Goal: Task Accomplishment & Management: Manage account settings

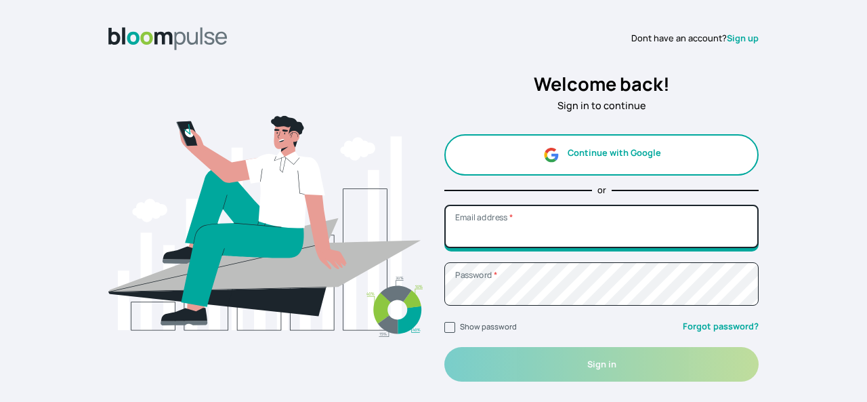
type input "[EMAIL_ADDRESS][DOMAIN_NAME]"
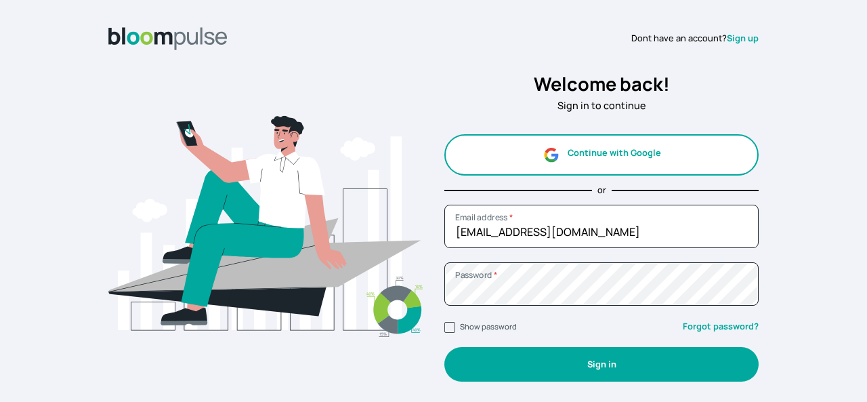
click at [541, 365] on button "Sign in" at bounding box center [601, 364] width 314 height 35
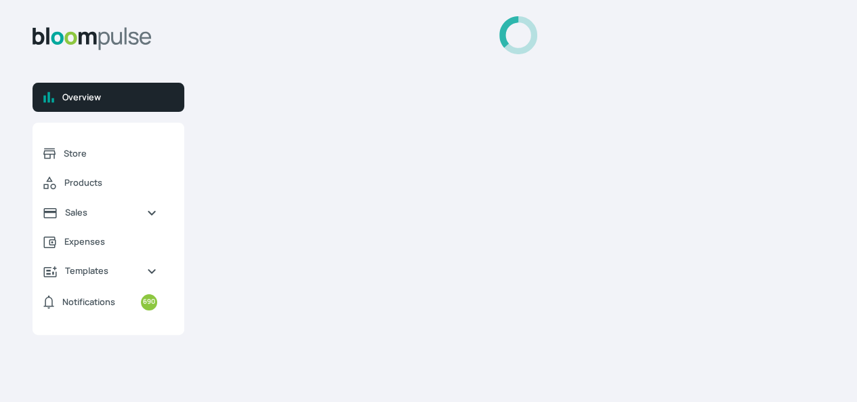
select select "2025"
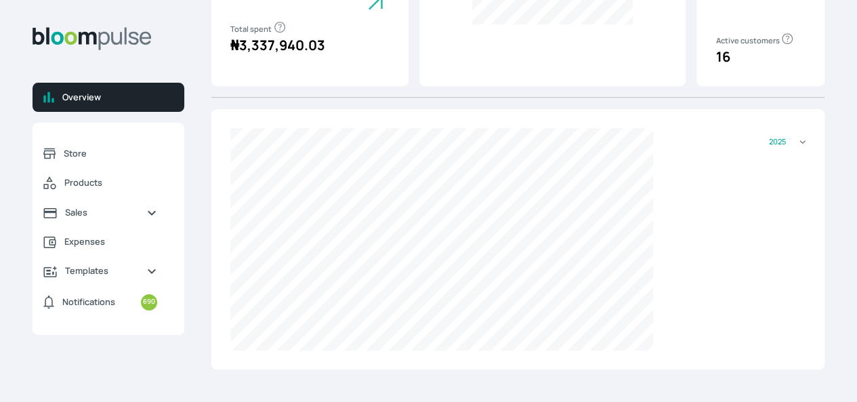
scroll to position [391, 0]
click at [149, 160] on span "Store" at bounding box center [110, 153] width 93 height 13
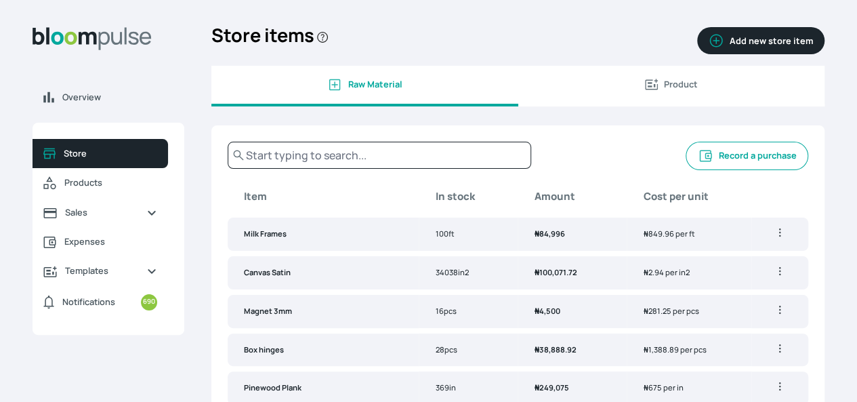
click at [685, 169] on button "Record a purchase" at bounding box center [746, 156] width 123 height 28
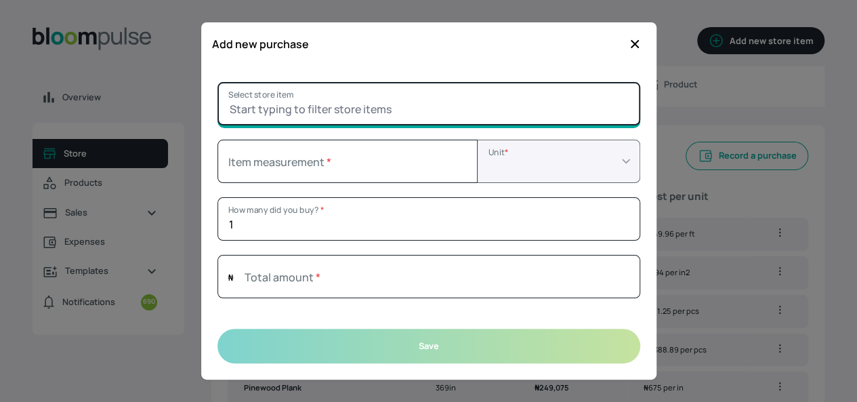
click at [325, 107] on input "Select store item" at bounding box center [428, 103] width 423 height 43
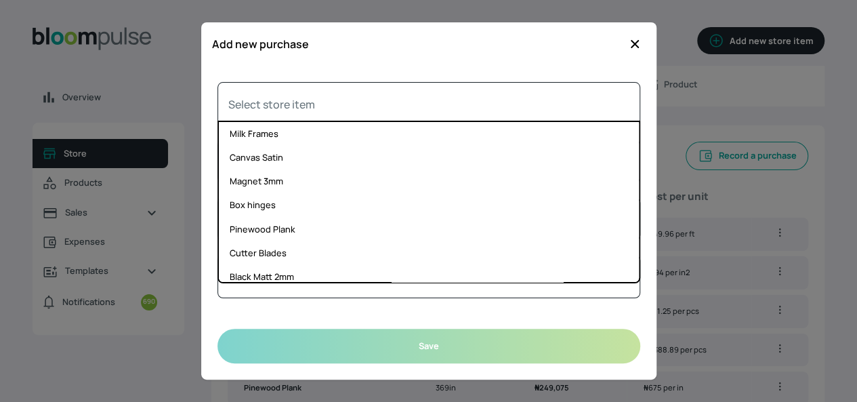
click at [757, 154] on div at bounding box center [428, 201] width 857 height 402
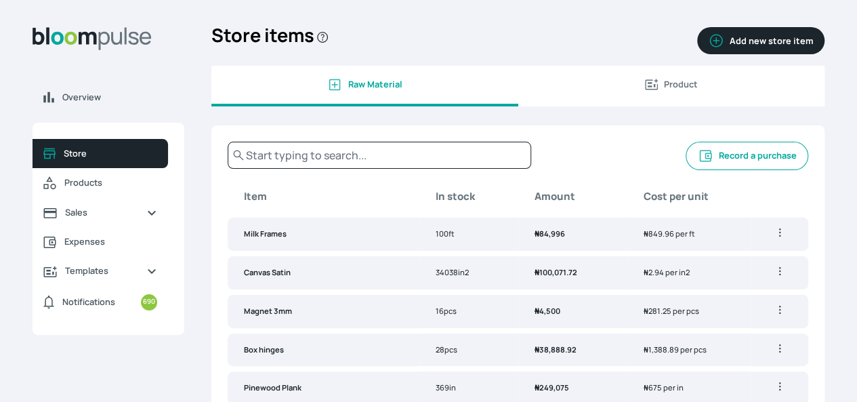
click at [714, 160] on button "Record a purchase" at bounding box center [746, 156] width 123 height 28
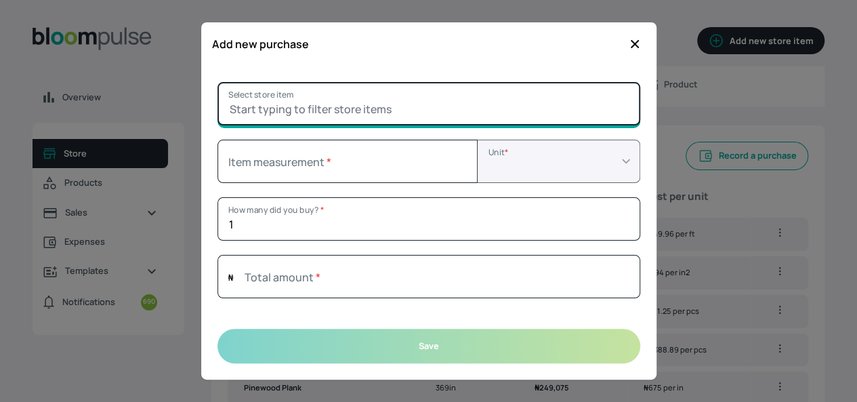
click at [266, 106] on input "Select store item" at bounding box center [428, 103] width 423 height 43
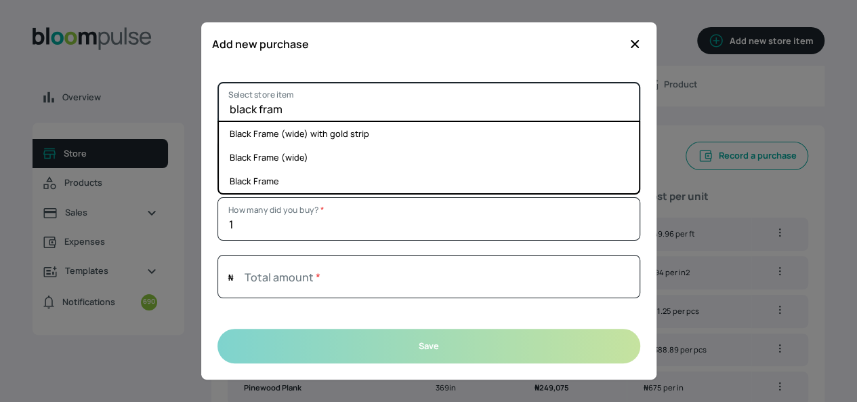
type input "black frame"
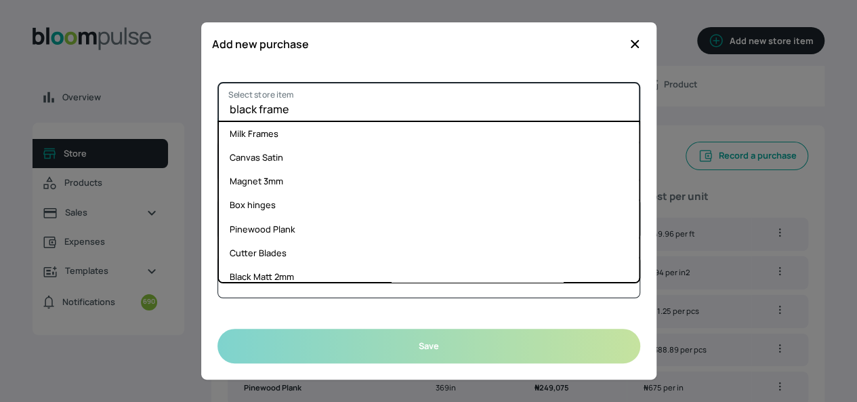
select select "FOOT"
click at [464, 106] on input "black frame" at bounding box center [428, 103] width 423 height 43
click at [363, 100] on input "black frame" at bounding box center [428, 103] width 423 height 43
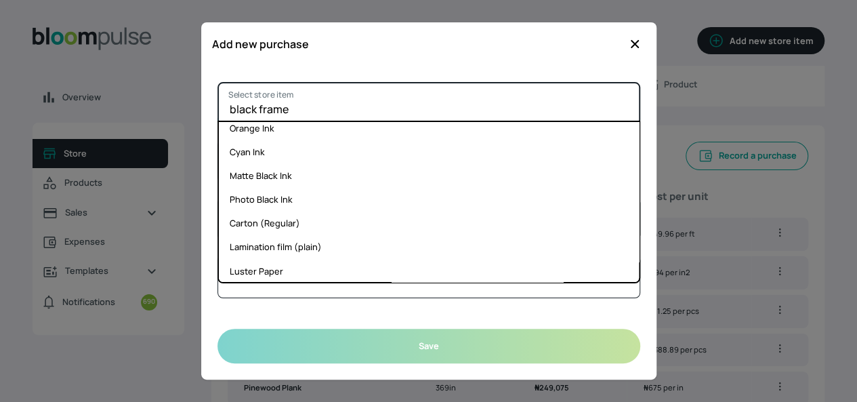
scroll to position [818, 0]
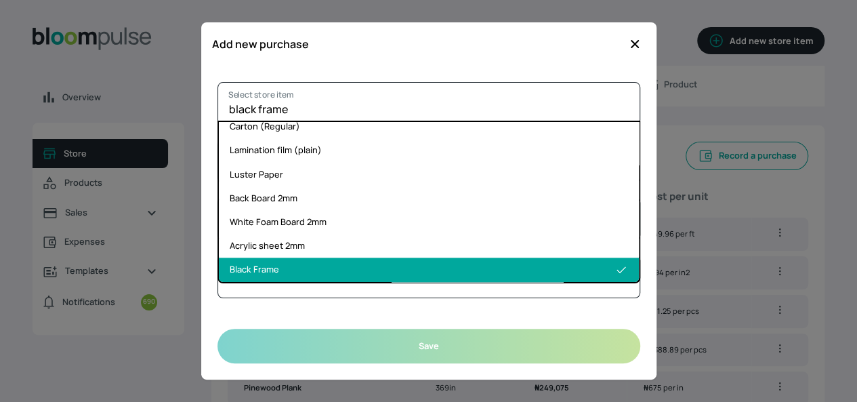
click at [276, 267] on li "Black Frame" at bounding box center [429, 269] width 420 height 24
type input "Black Frame"
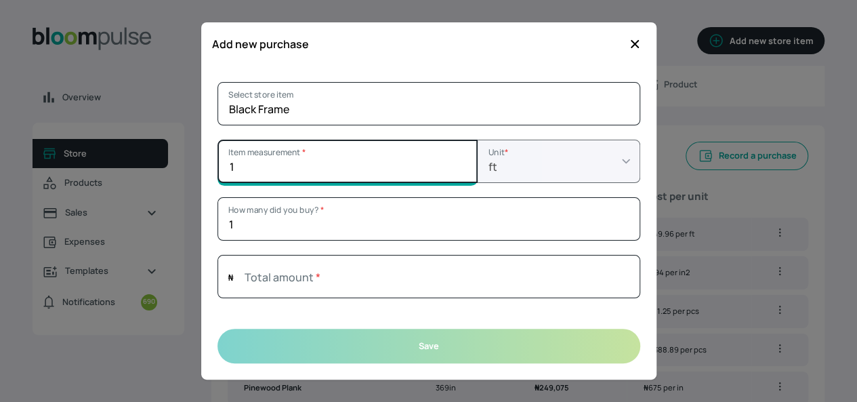
click at [457, 167] on input "1" at bounding box center [347, 161] width 260 height 43
click at [266, 159] on input "1" at bounding box center [347, 161] width 260 height 43
click at [270, 169] on input "1" at bounding box center [347, 161] width 260 height 43
click at [460, 171] on input "1" at bounding box center [347, 161] width 260 height 43
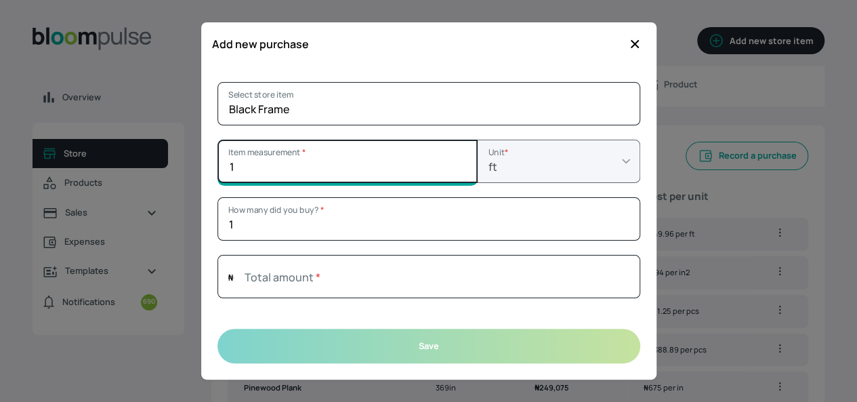
click at [460, 171] on input "1" at bounding box center [347, 161] width 260 height 43
click at [459, 161] on input "1.01" at bounding box center [347, 161] width 260 height 43
click at [457, 161] on input "1.02" at bounding box center [347, 161] width 260 height 43
click at [457, 161] on input "1.03" at bounding box center [347, 161] width 260 height 43
click at [458, 169] on input "1.02" at bounding box center [347, 161] width 260 height 43
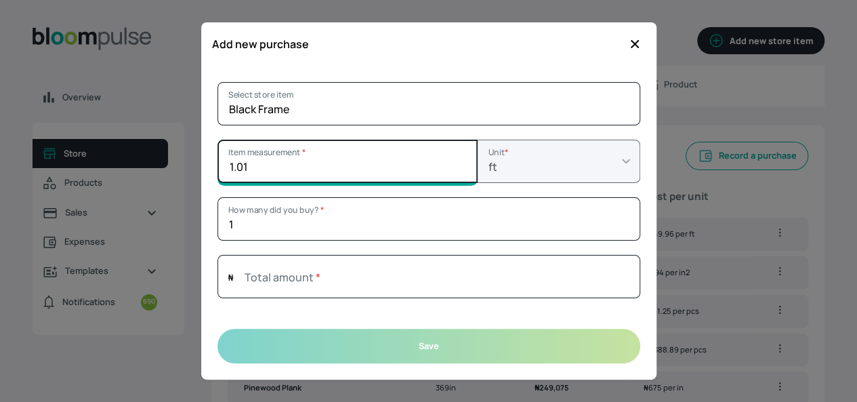
click at [458, 169] on input "1.01" at bounding box center [347, 161] width 260 height 43
click at [458, 169] on input "1" at bounding box center [347, 161] width 260 height 43
click at [462, 161] on input "1.01" at bounding box center [347, 161] width 260 height 43
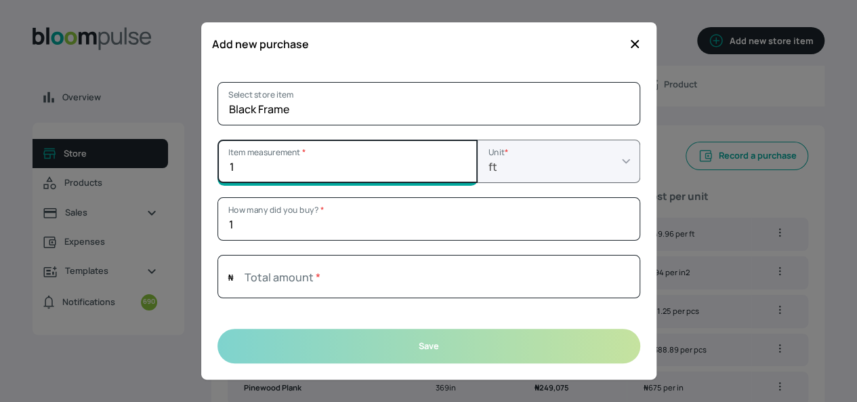
type input "1"
click at [457, 170] on input "1" at bounding box center [347, 161] width 260 height 43
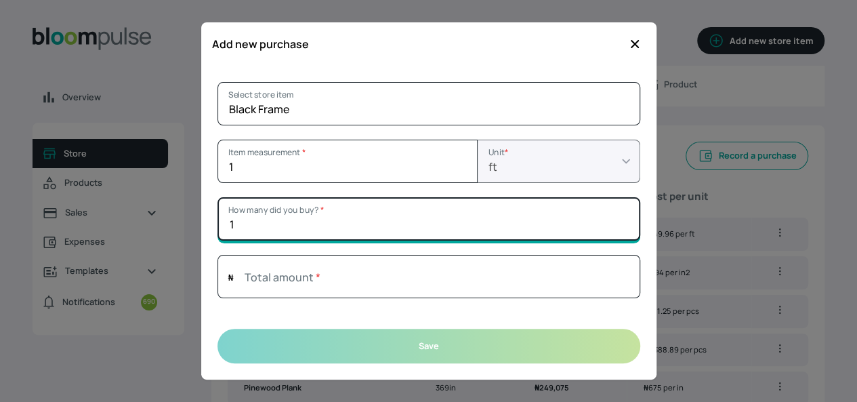
click at [238, 225] on input "1" at bounding box center [428, 218] width 423 height 43
type input "30"
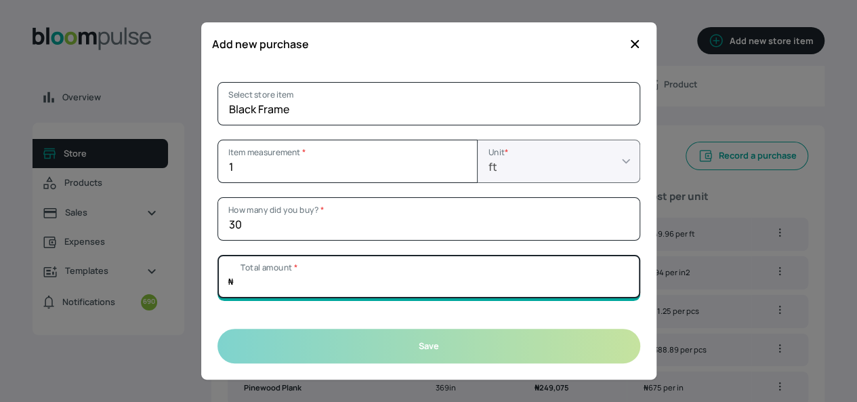
click at [572, 278] on input "Total amount *" at bounding box center [428, 276] width 423 height 43
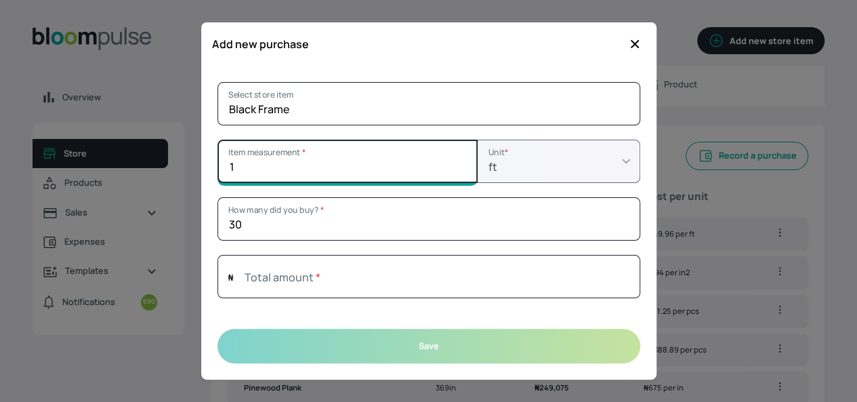
type input "0"
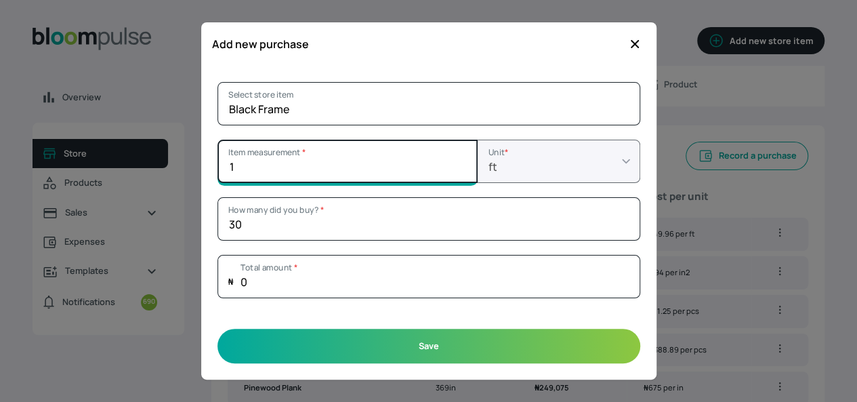
click at [378, 161] on input "1" at bounding box center [347, 161] width 260 height 43
type input "11"
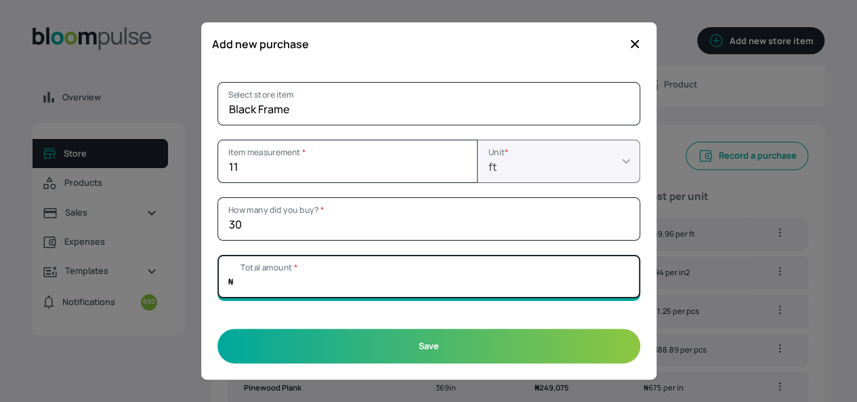
click at [392, 277] on input "Total amount *" at bounding box center [428, 276] width 423 height 43
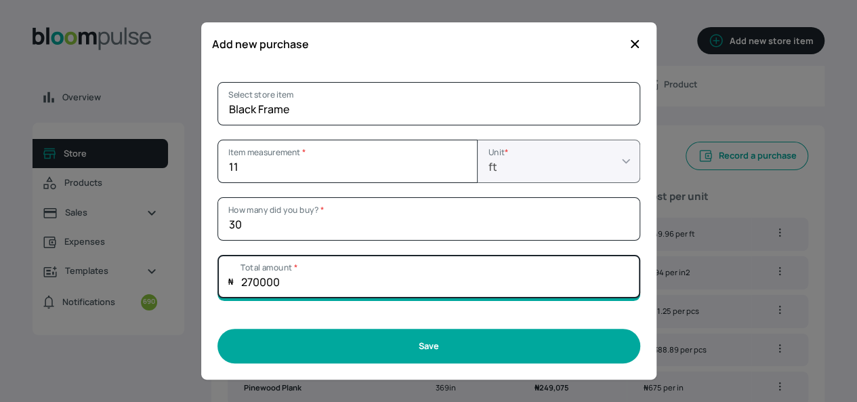
type input "270000"
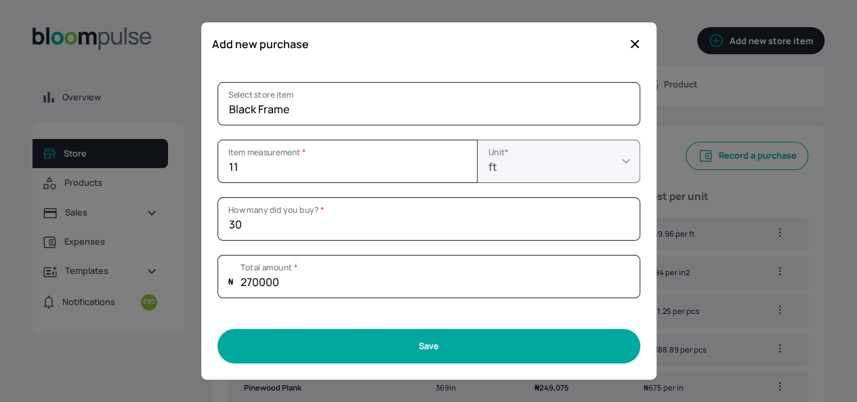
click at [475, 339] on button "Save" at bounding box center [428, 345] width 423 height 35
type input "1"
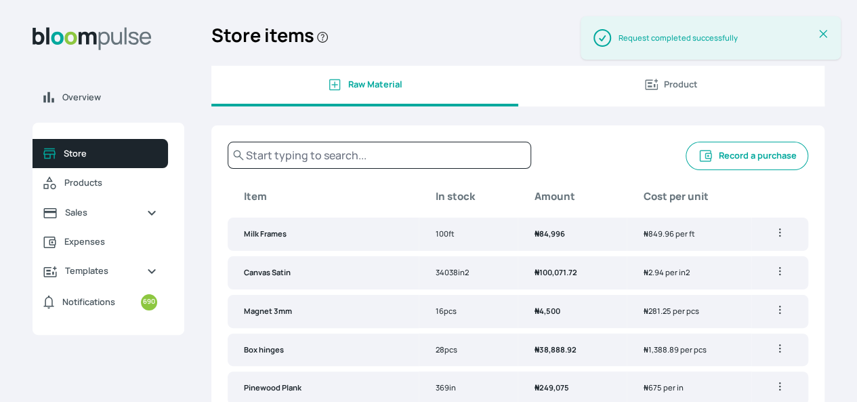
click at [685, 169] on button "Record a purchase" at bounding box center [746, 156] width 123 height 28
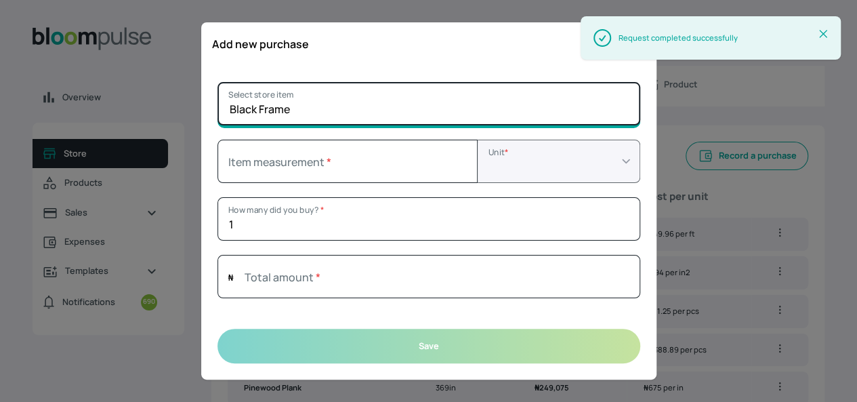
click at [363, 106] on input "Black Frame" at bounding box center [428, 103] width 423 height 43
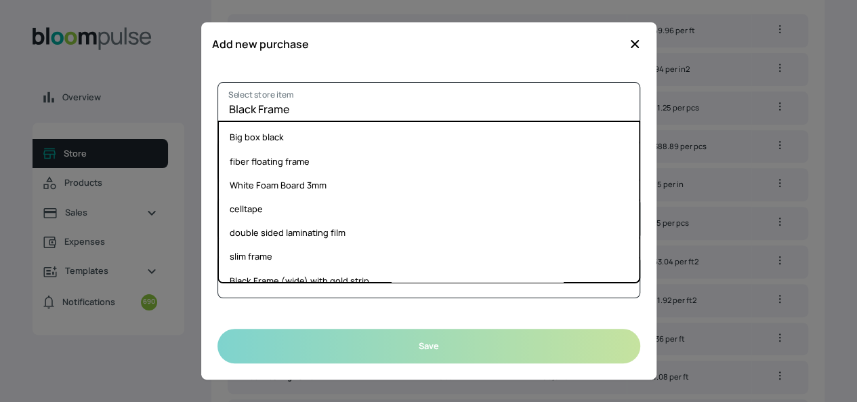
scroll to position [203, 0]
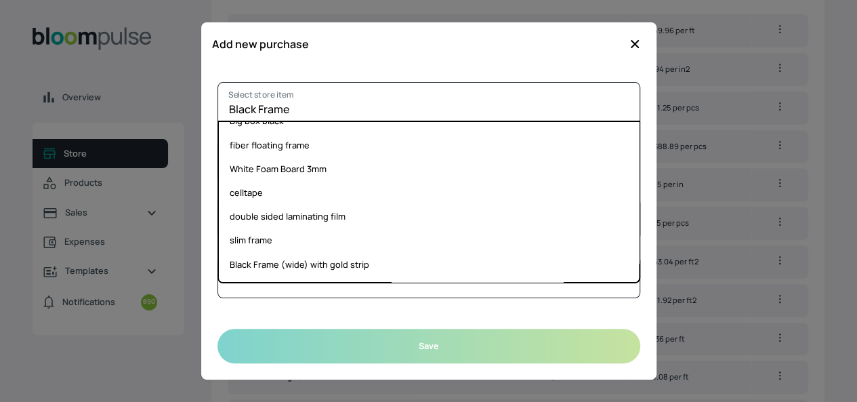
click at [286, 236] on li "slim frame" at bounding box center [429, 240] width 420 height 24
type input "slim frame"
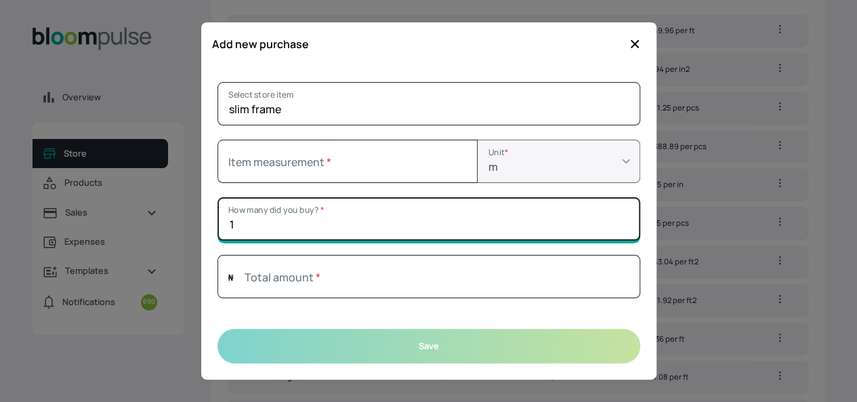
click at [282, 221] on input "1" at bounding box center [428, 218] width 423 height 43
type input "10"
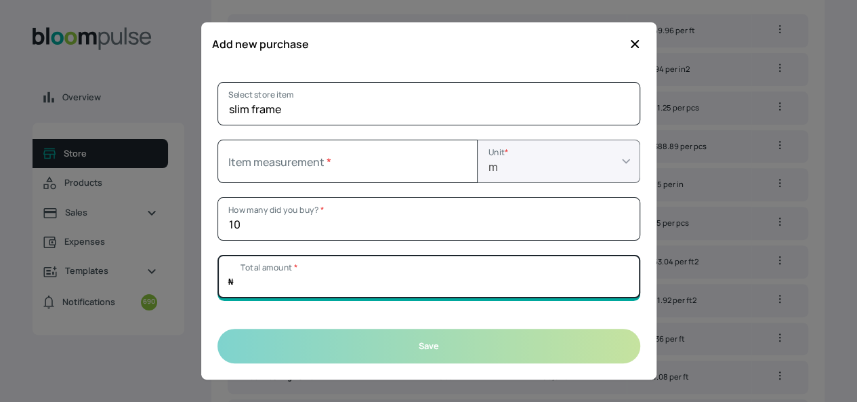
click at [294, 280] on input "Total amount *" at bounding box center [428, 276] width 423 height 43
type input "80000"
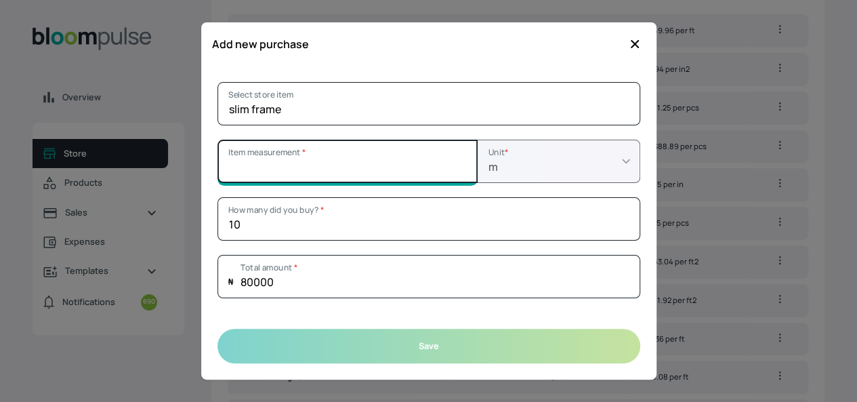
click at [261, 169] on input "Item measurement *" at bounding box center [347, 161] width 260 height 43
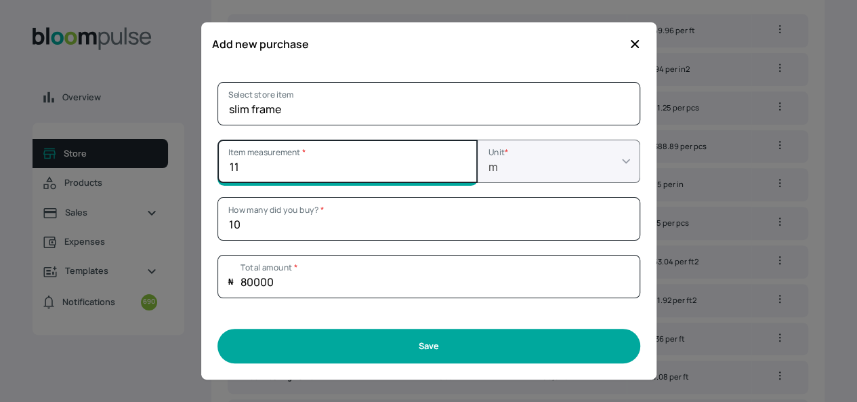
type input "11"
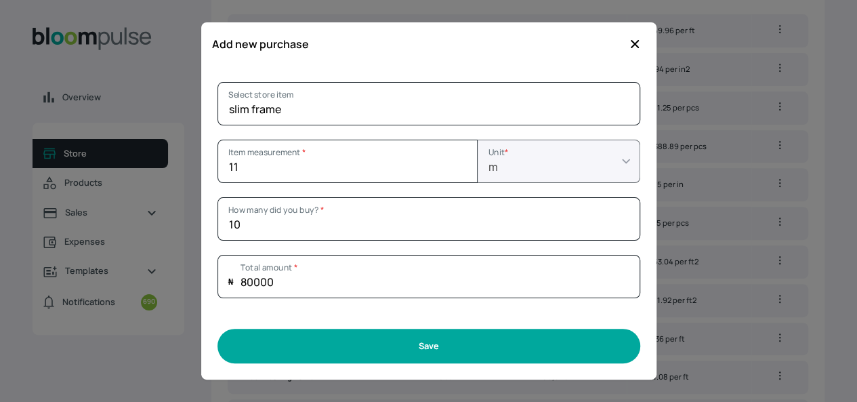
click at [410, 349] on button "Save" at bounding box center [428, 345] width 423 height 35
type input "1"
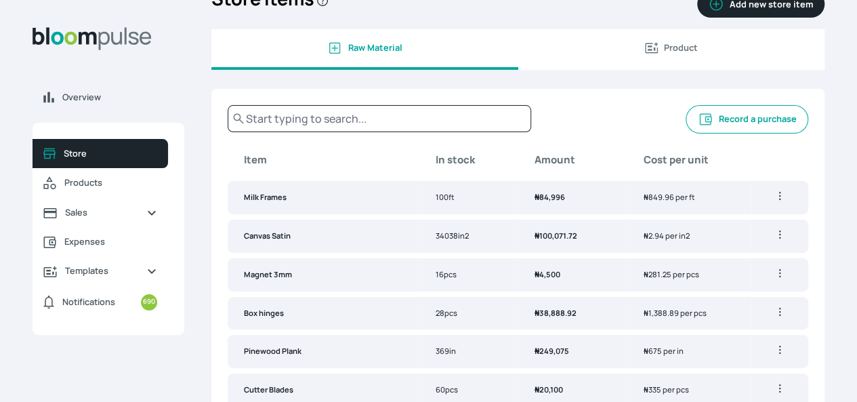
scroll to position [0, 0]
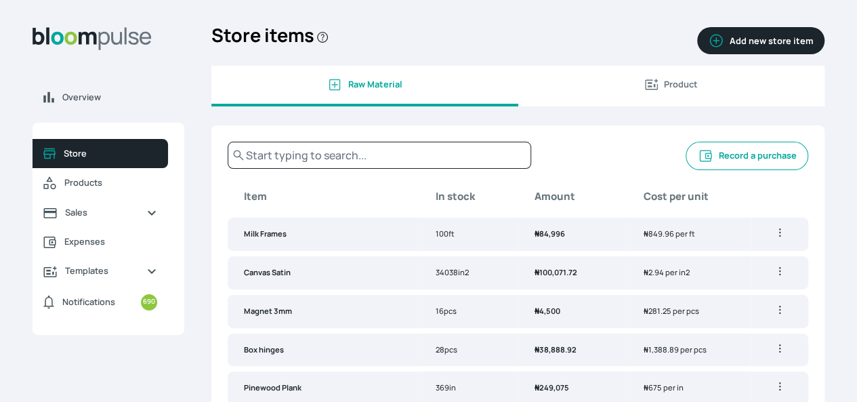
click at [702, 167] on button "Record a purchase" at bounding box center [746, 156] width 123 height 28
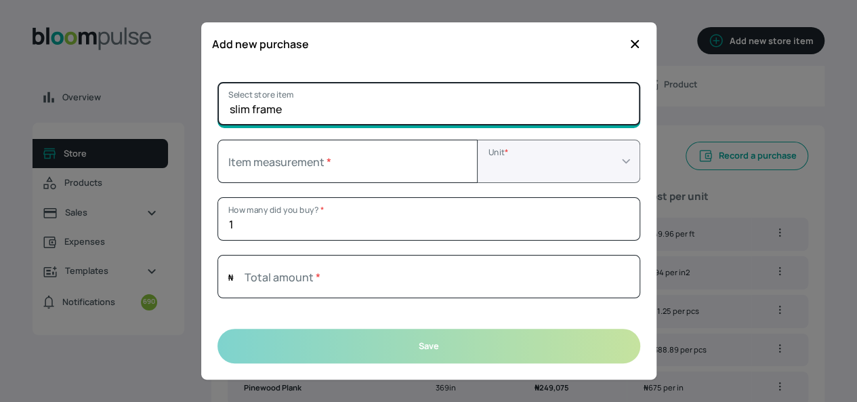
click at [553, 106] on input "slim frame" at bounding box center [428, 103] width 423 height 43
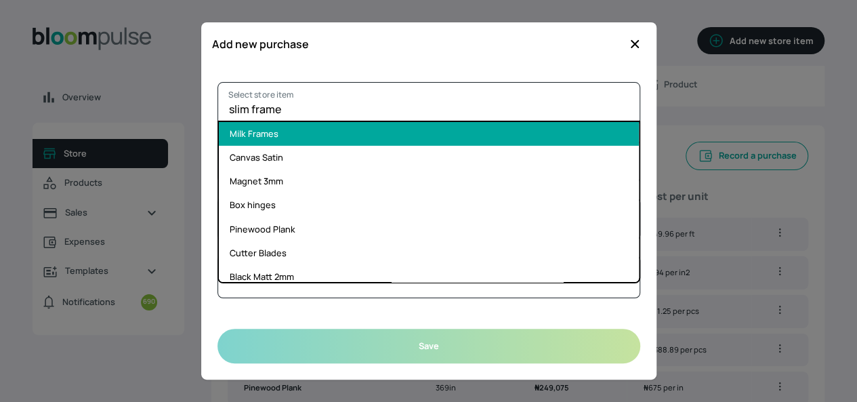
click at [260, 137] on li "Milk Frames" at bounding box center [429, 134] width 420 height 24
type input "Milk Frames"
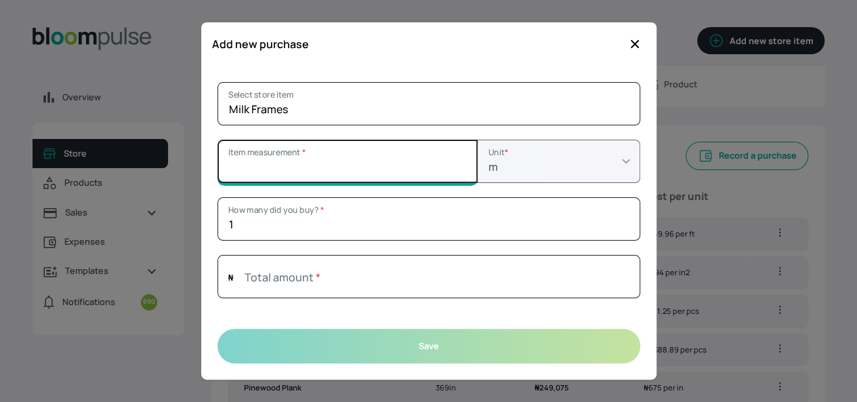
click at [316, 171] on input "Item measurement *" at bounding box center [347, 161] width 260 height 43
type input "11"
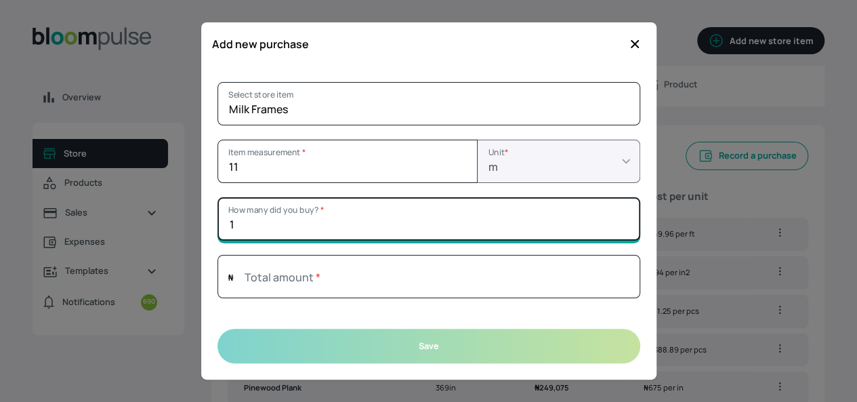
click at [282, 224] on input "1" at bounding box center [428, 218] width 423 height 43
type input "5"
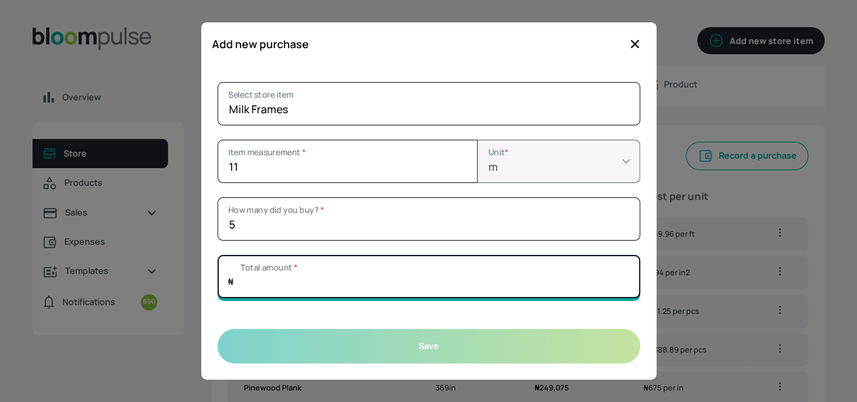
click at [312, 287] on input "Total amount *" at bounding box center [428, 276] width 423 height 43
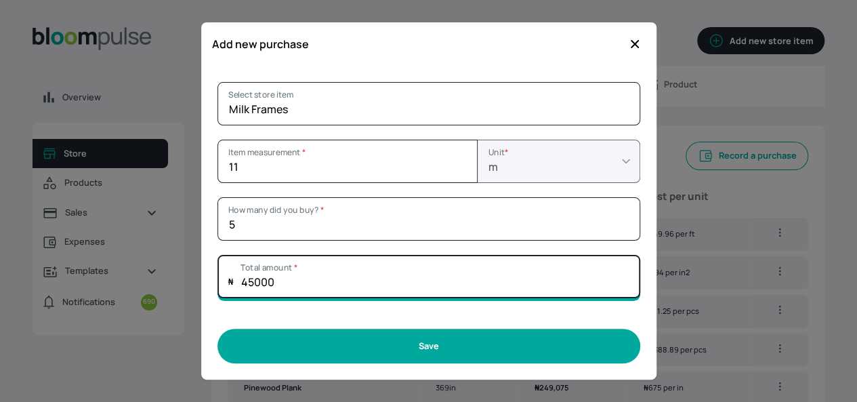
type input "45000"
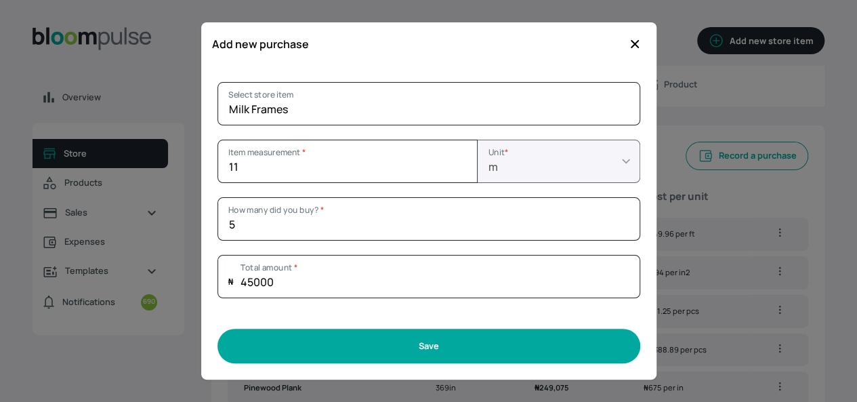
click at [408, 346] on button "Save" at bounding box center [428, 345] width 423 height 35
type input "1"
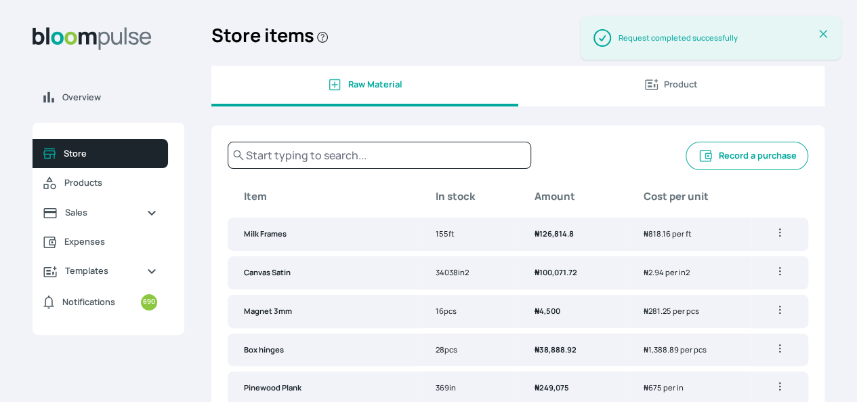
click at [697, 164] on button "Record a purchase" at bounding box center [746, 156] width 123 height 28
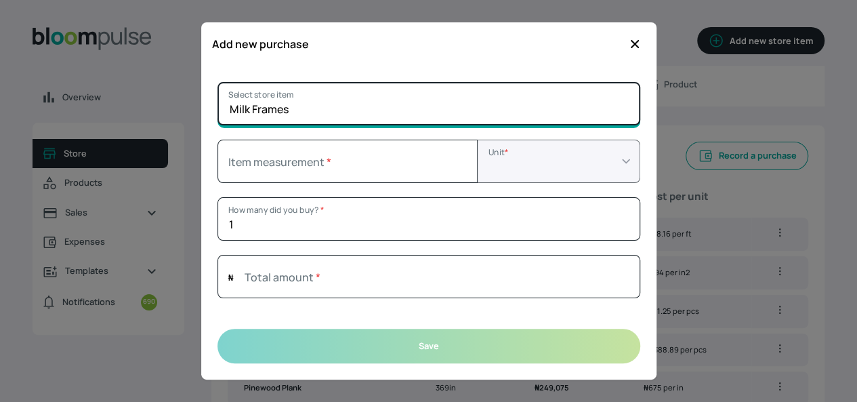
click at [333, 112] on input "Milk Frames" at bounding box center [428, 103] width 423 height 43
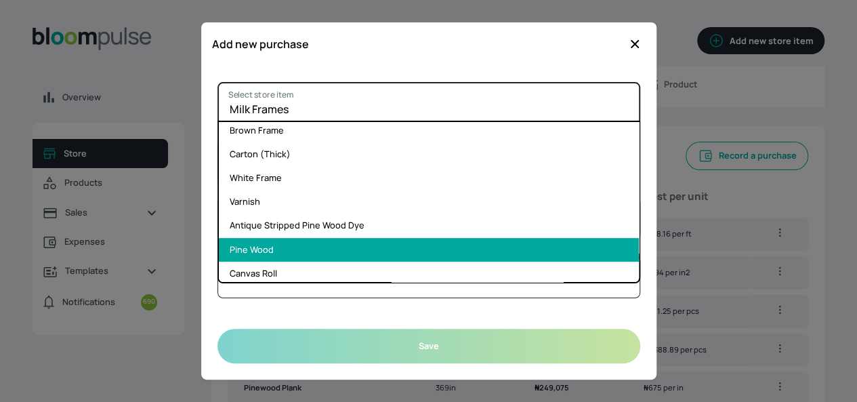
scroll to position [406, 0]
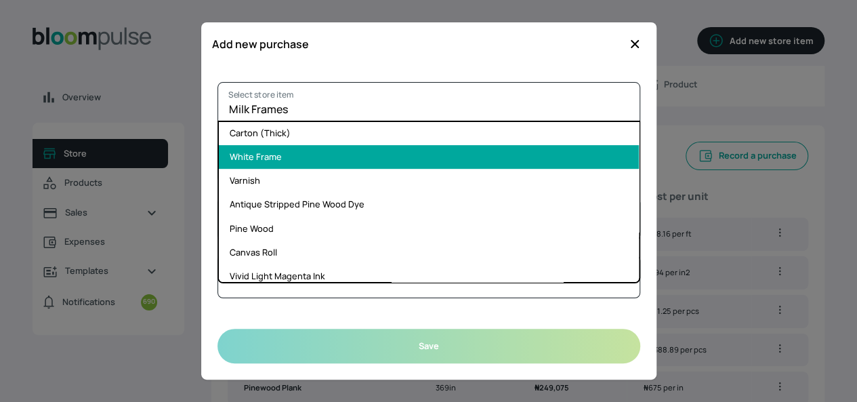
click at [272, 158] on li "White Frame" at bounding box center [429, 157] width 420 height 24
type input "White Frame"
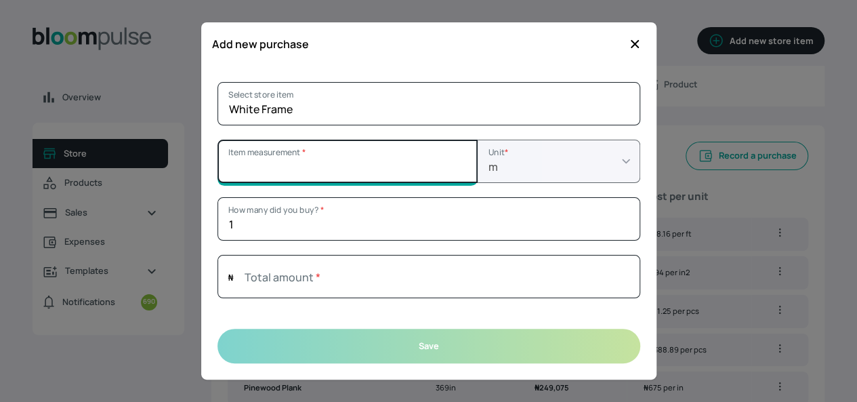
click at [271, 161] on input "Item measurement *" at bounding box center [347, 161] width 260 height 43
type input "11"
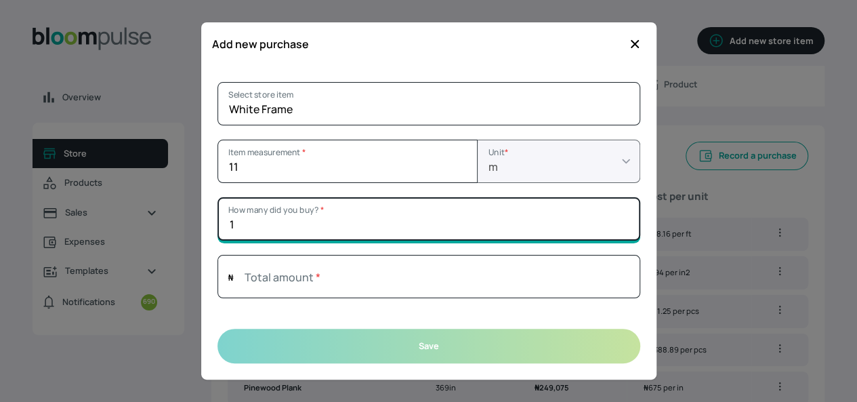
click at [259, 234] on input "1" at bounding box center [428, 218] width 423 height 43
type input "5"
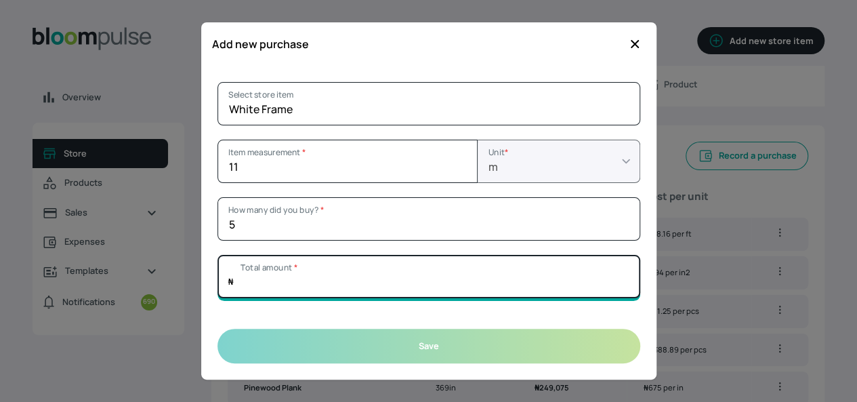
click at [252, 284] on input "Total amount *" at bounding box center [428, 276] width 423 height 43
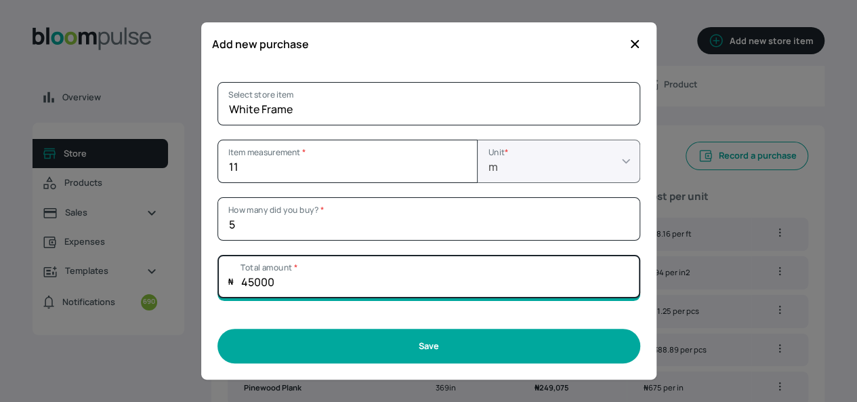
type input "45000"
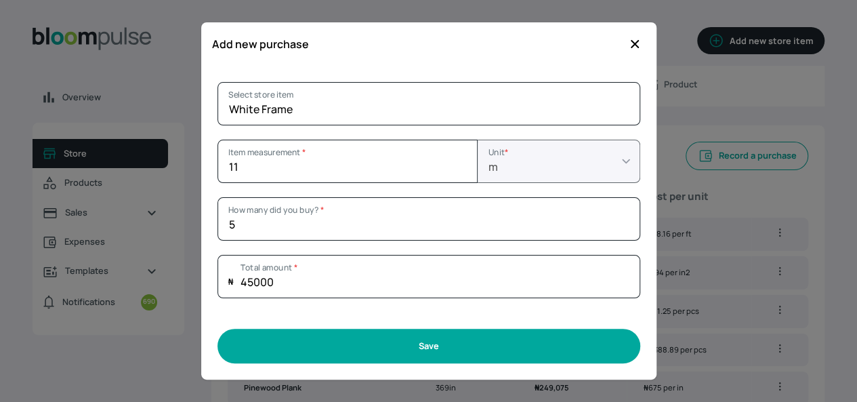
click at [534, 335] on button "Save" at bounding box center [428, 345] width 423 height 35
type input "1"
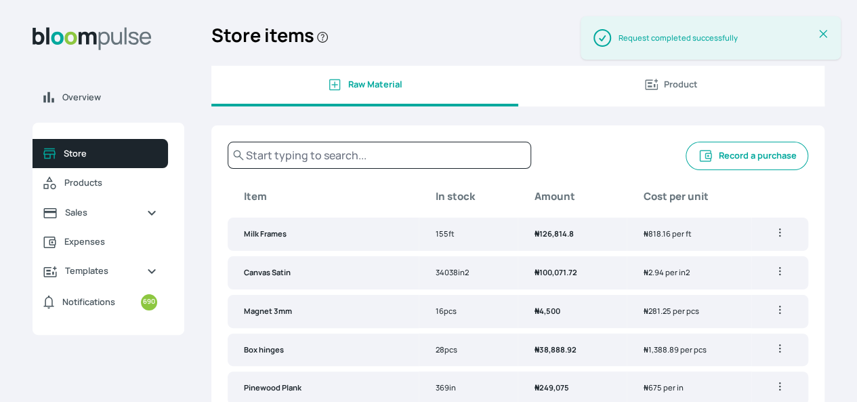
click at [685, 167] on button "Record a purchase" at bounding box center [746, 156] width 123 height 28
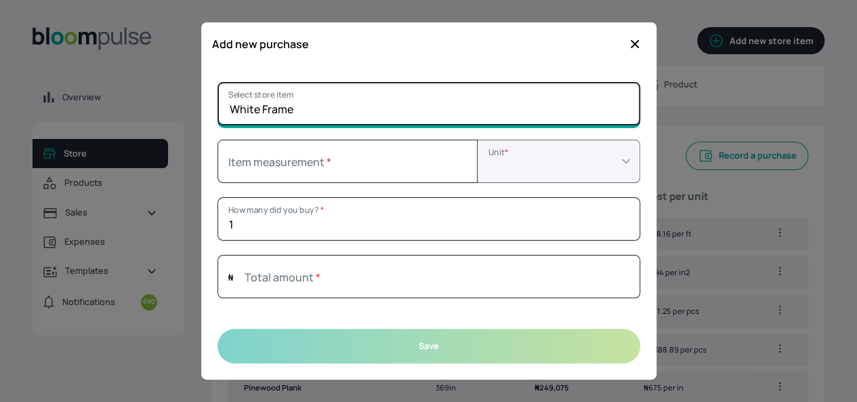
click at [435, 102] on input "White Frame" at bounding box center [428, 103] width 423 height 43
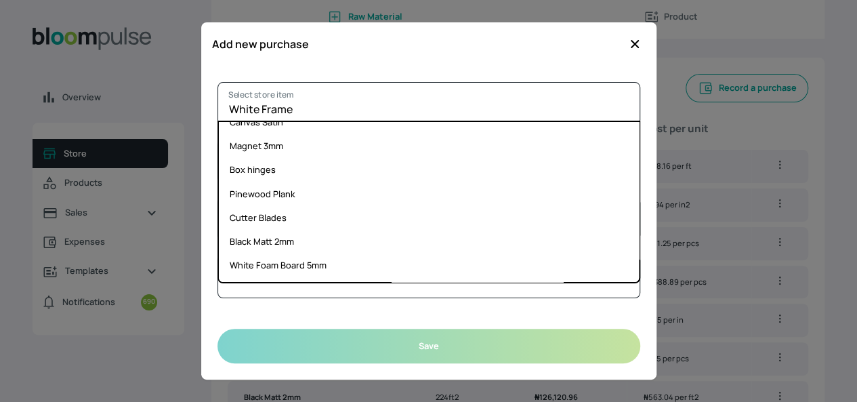
scroll to position [0, 0]
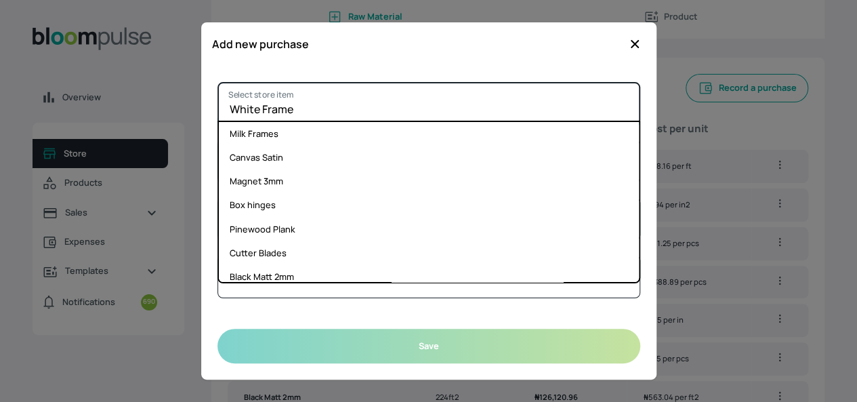
click at [382, 104] on input "White Frame" at bounding box center [428, 103] width 423 height 43
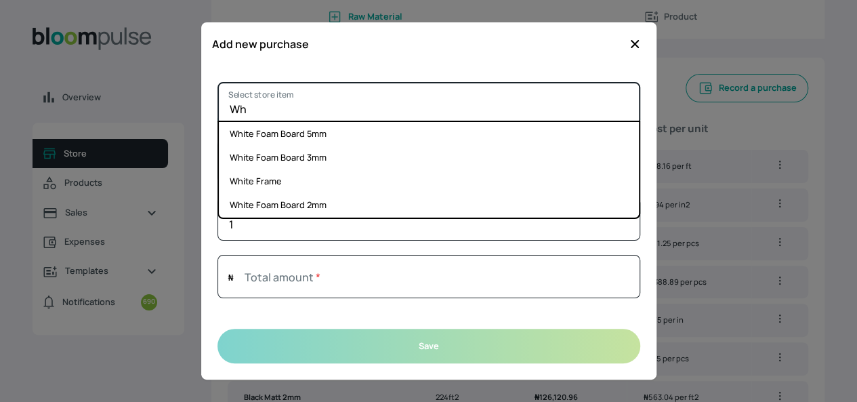
type input "W"
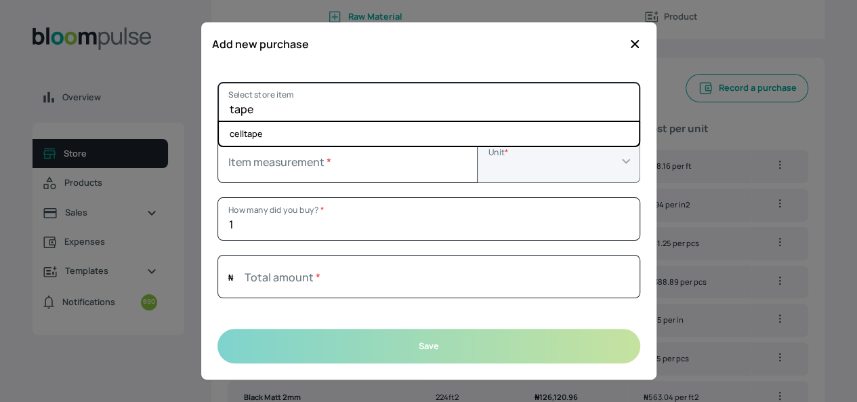
click at [282, 101] on input "tape" at bounding box center [428, 103] width 423 height 43
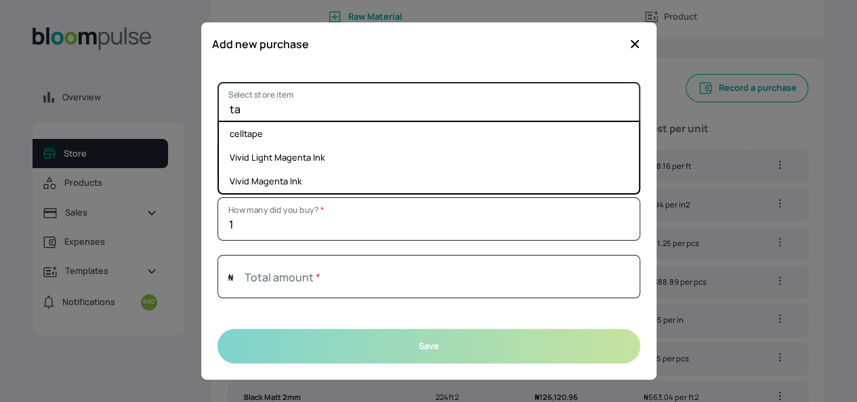
type input "t"
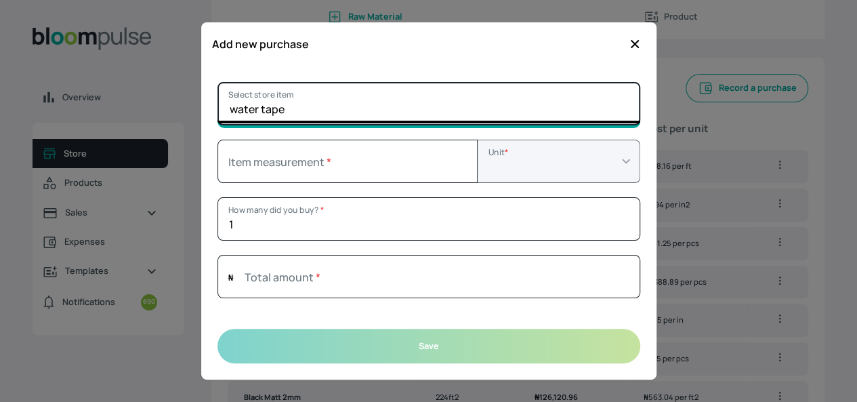
type input "water tape"
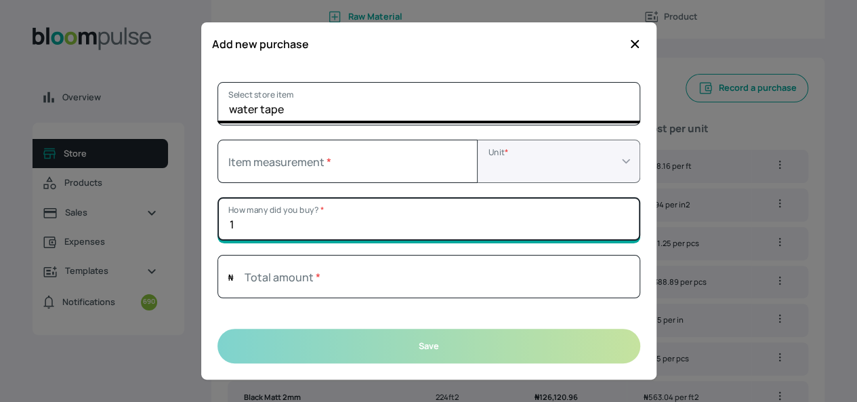
click at [305, 216] on input "1" at bounding box center [428, 218] width 423 height 43
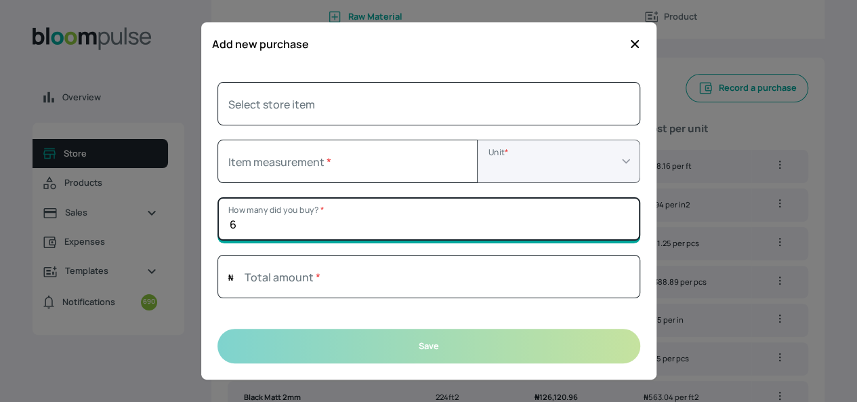
type input "6"
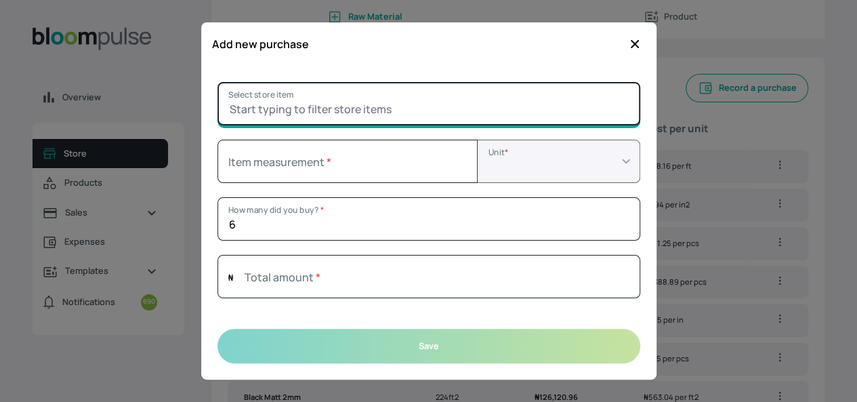
click at [508, 108] on input "Select store item" at bounding box center [428, 103] width 423 height 43
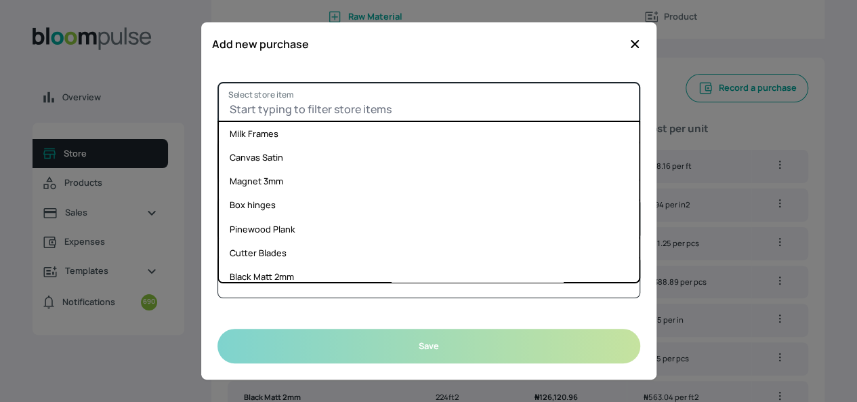
click at [427, 104] on input "Select store item" at bounding box center [428, 103] width 423 height 43
click at [347, 100] on input "Select store item" at bounding box center [428, 103] width 423 height 43
click at [339, 100] on input "Select store item" at bounding box center [428, 103] width 423 height 43
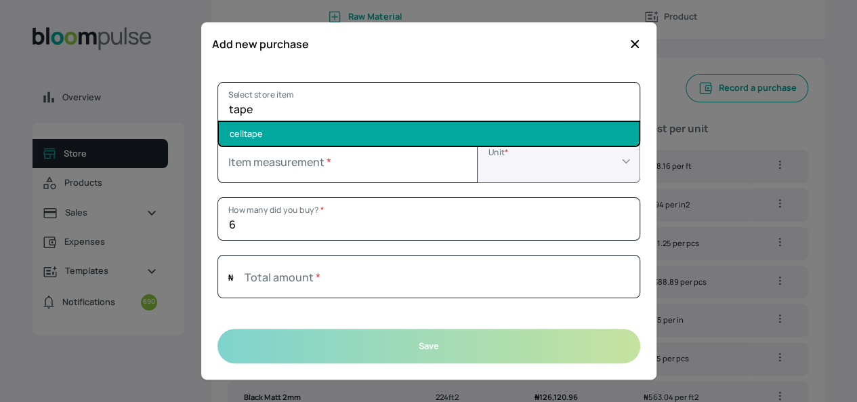
click at [322, 136] on li "celltape" at bounding box center [429, 134] width 420 height 24
type input "celltape"
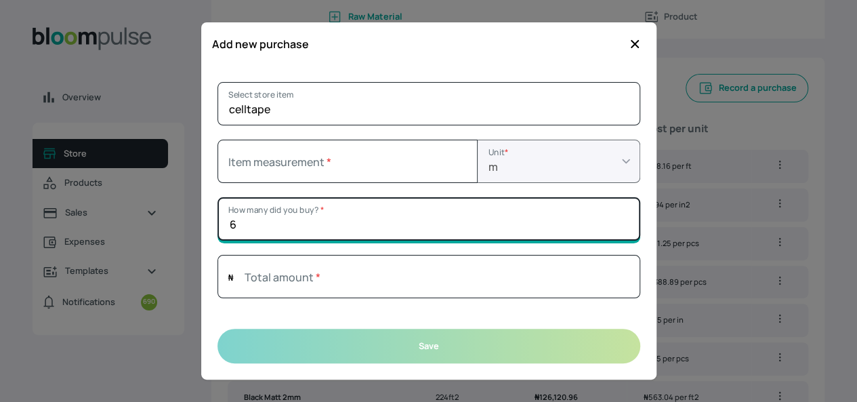
drag, startPoint x: 263, startPoint y: 221, endPoint x: 232, endPoint y: 224, distance: 31.9
click at [232, 224] on input "6" at bounding box center [428, 218] width 423 height 43
type input "12"
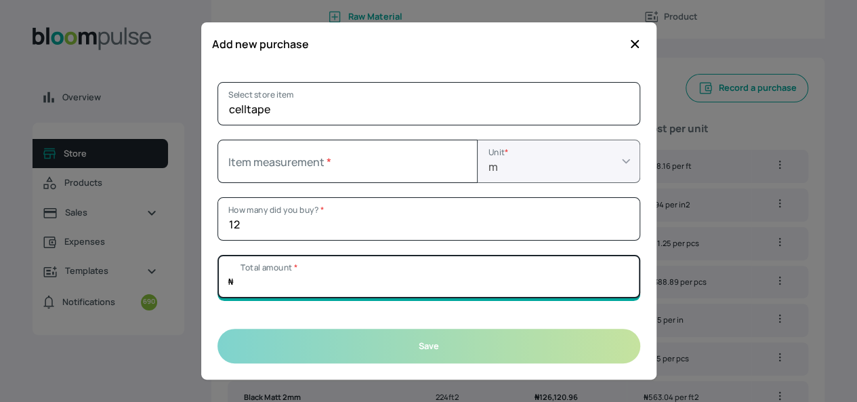
click at [360, 276] on input "Total amount *" at bounding box center [428, 276] width 423 height 43
type input "34000"
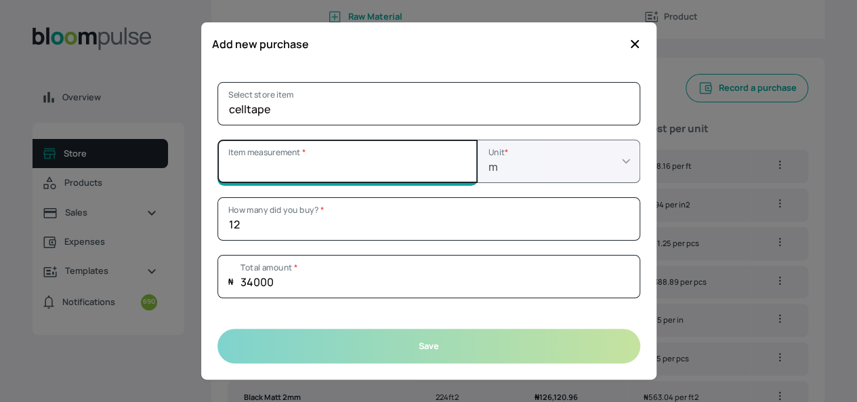
click at [291, 155] on input "Item measurement *" at bounding box center [347, 161] width 260 height 43
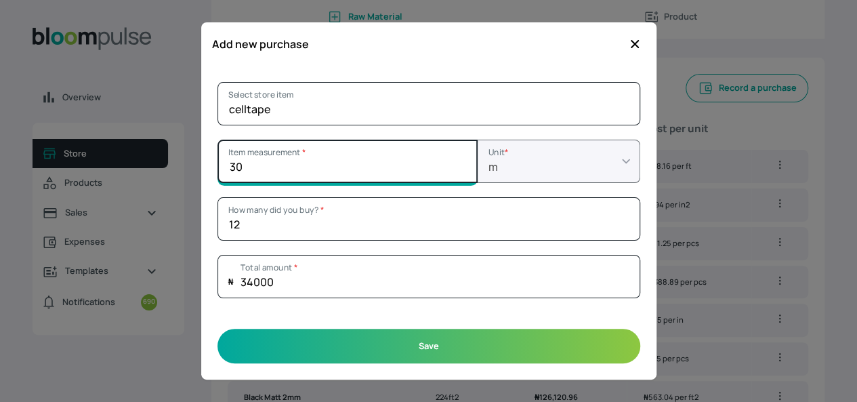
drag, startPoint x: 251, startPoint y: 168, endPoint x: 242, endPoint y: 168, distance: 8.1
click at [242, 168] on input "30" at bounding box center [347, 161] width 260 height 43
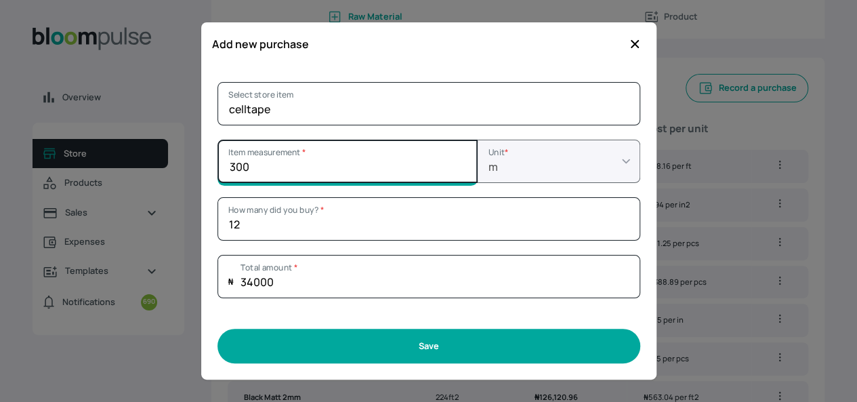
type input "300"
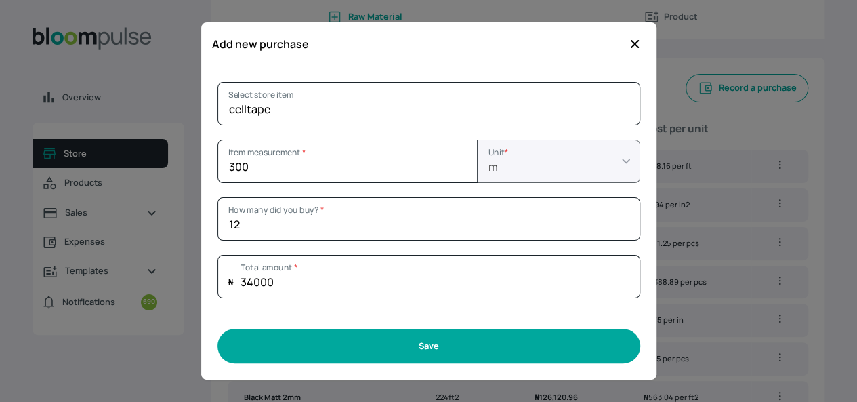
click at [369, 345] on button "Save" at bounding box center [428, 345] width 423 height 35
type input "1"
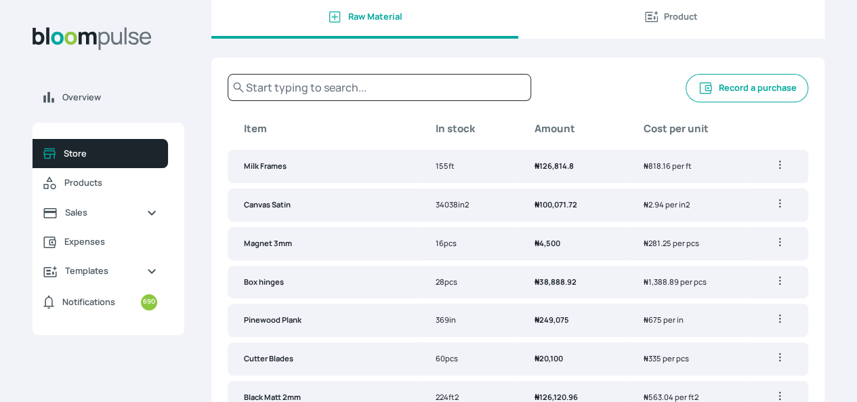
click at [685, 100] on button "Record a purchase" at bounding box center [746, 88] width 123 height 28
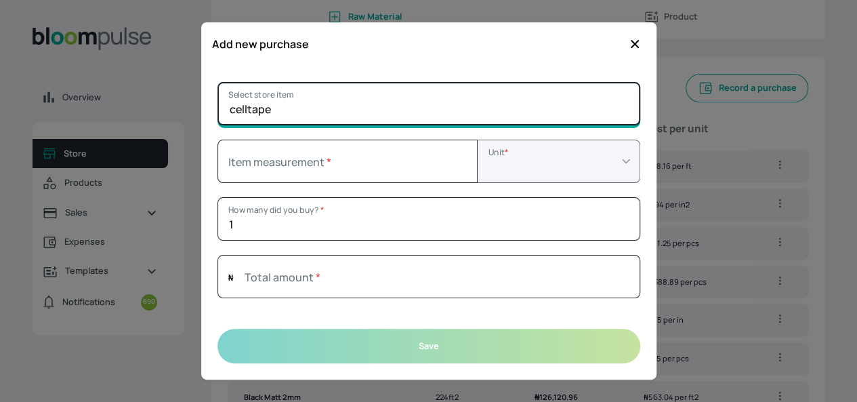
click at [381, 110] on input "celltape" at bounding box center [428, 103] width 423 height 43
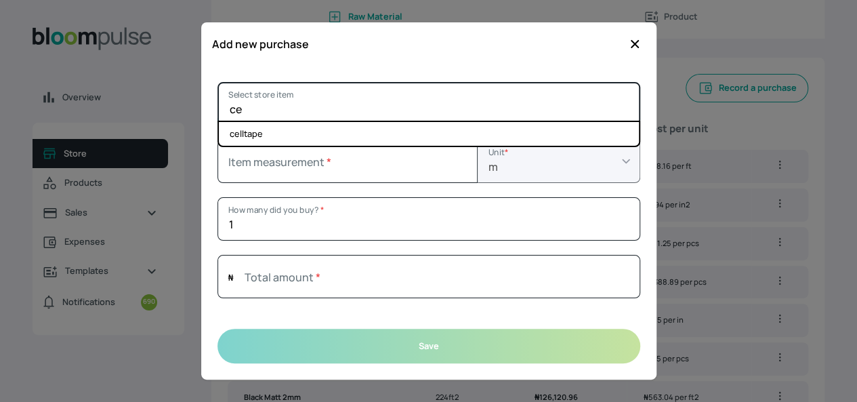
type input "c"
type input "back"
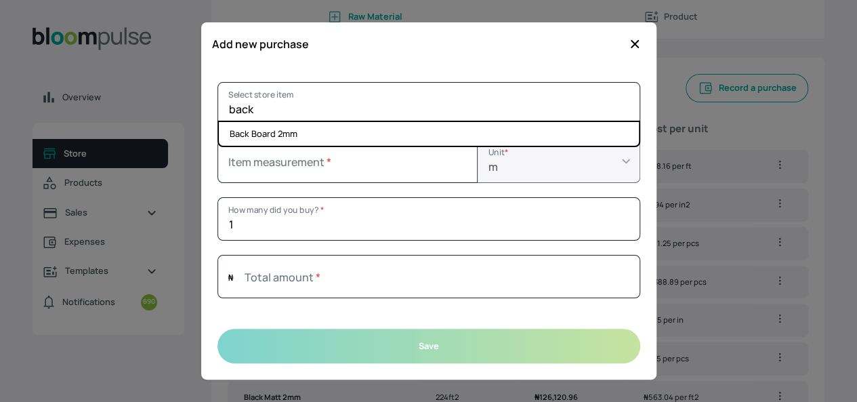
click at [636, 41] on icon "button" at bounding box center [635, 44] width 14 height 14
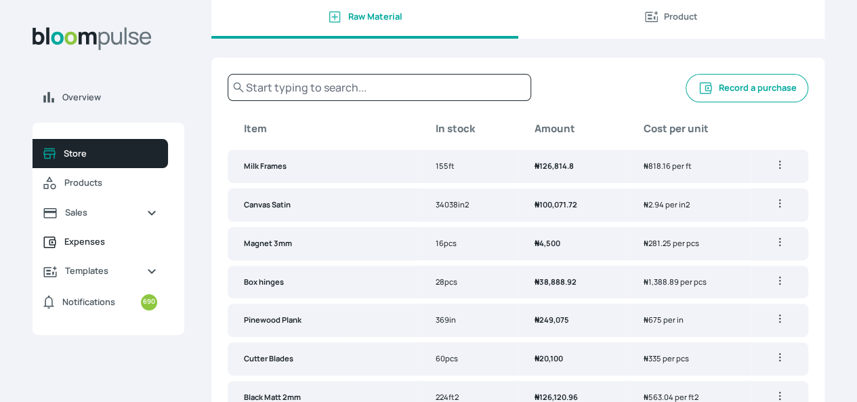
click at [157, 248] on span "Expenses" at bounding box center [110, 241] width 93 height 13
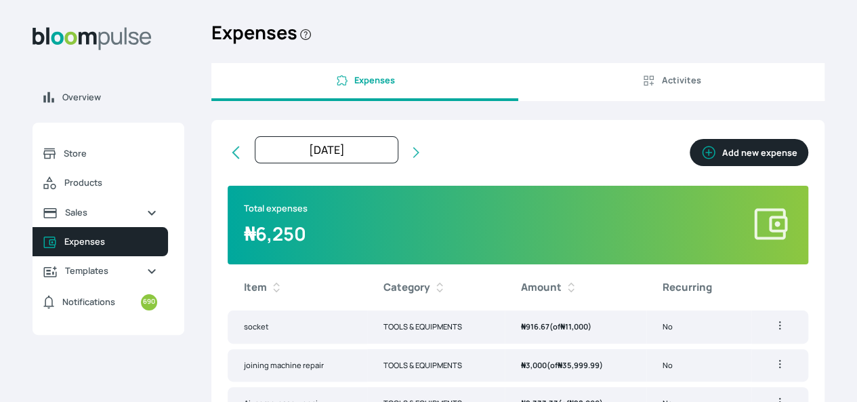
scroll to position [70, 0]
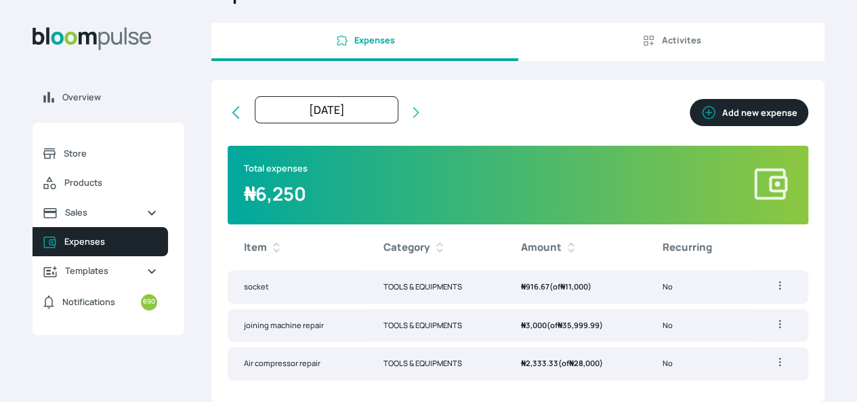
click at [700, 104] on icon "button" at bounding box center [708, 112] width 16 height 16
select select "[DATE]T00:00:00Z"
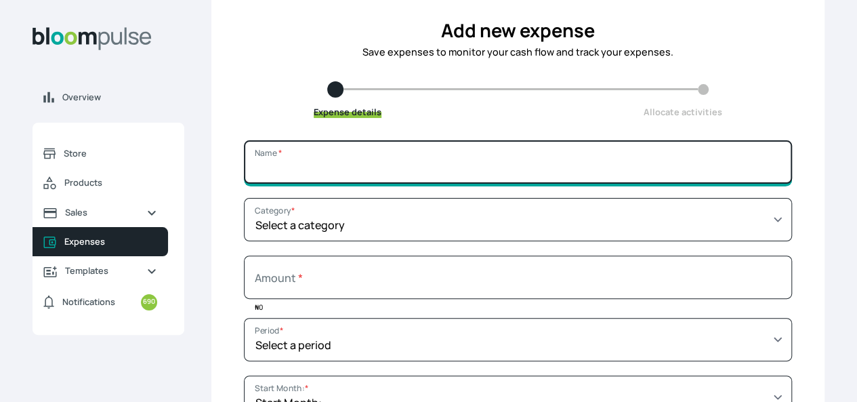
click at [465, 175] on input "Name *" at bounding box center [518, 161] width 548 height 43
click at [462, 171] on input "Name *" at bounding box center [518, 161] width 548 height 43
type input "m"
type input "[PERSON_NAME]"
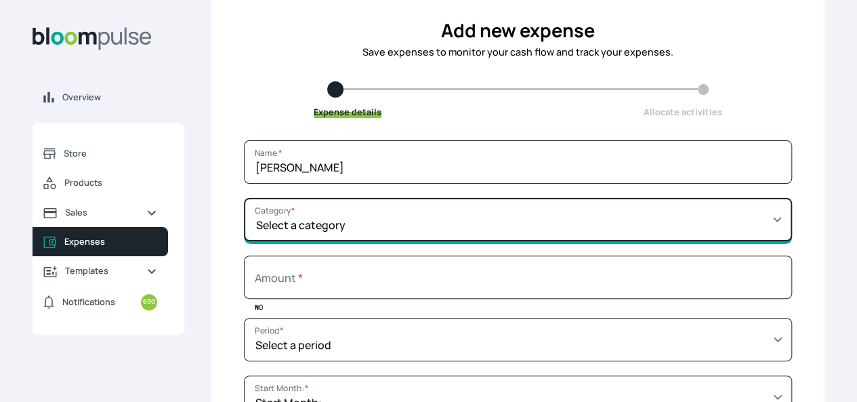
click at [662, 232] on select "Select a category SALARY RENT MARKETING TOOLS & EQUIPMENTS UTILITY BILLS OTHER" at bounding box center [518, 219] width 548 height 43
select select "TOOLS & EQUIPMENTS"
click at [341, 207] on select "Select a category SALARY RENT MARKETING TOOLS & EQUIPMENTS UTILITY BILLS OTHER" at bounding box center [518, 219] width 548 height 43
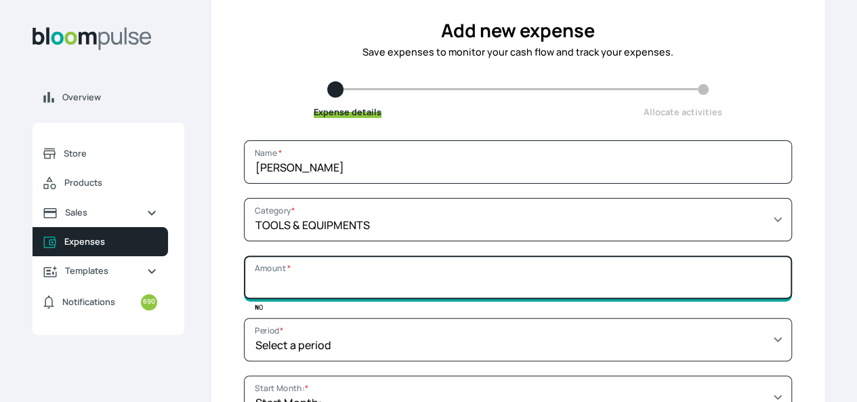
click at [554, 289] on input "Amount *" at bounding box center [518, 276] width 548 height 43
type input "50000"
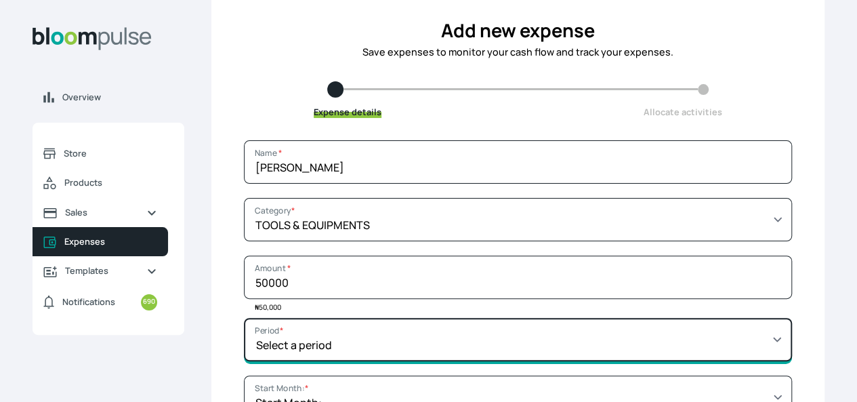
click at [662, 352] on select "Select a period 1 month 3 months 6 months 9 months 1 year 2 years 3 years 4 yea…" at bounding box center [518, 339] width 548 height 43
select select "MONTH"
click at [341, 327] on select "Select a period 1 month 3 months 6 months 9 months 1 year 2 years 3 years 4 yea…" at bounding box center [518, 339] width 548 height 43
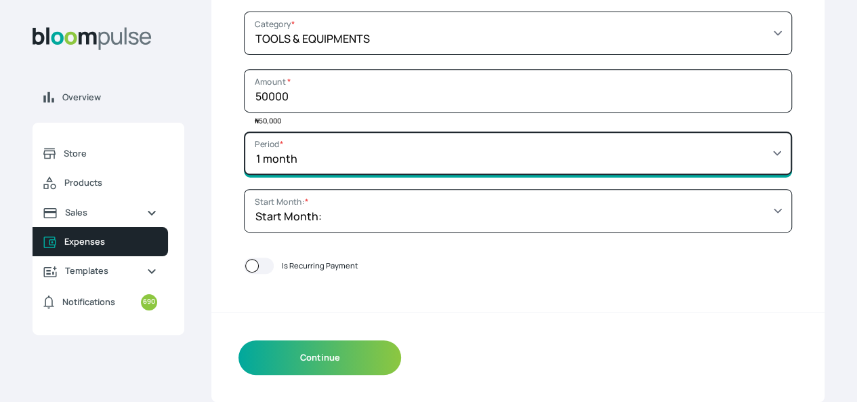
scroll to position [266, 0]
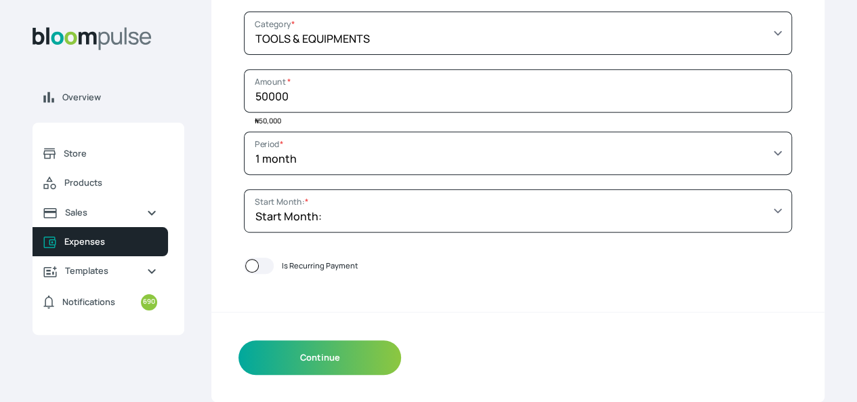
click at [274, 267] on div at bounding box center [259, 265] width 30 height 16
click at [244, 266] on input "Is Recurring Payment" at bounding box center [243, 266] width 1 height 1
click at [274, 267] on div at bounding box center [259, 265] width 30 height 16
click at [244, 266] on input "Is Recurring Payment" at bounding box center [243, 266] width 1 height 1
checkbox input "false"
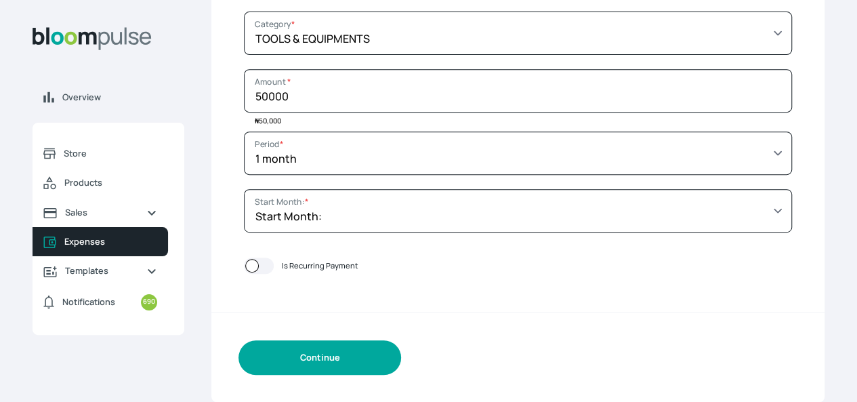
click at [396, 358] on button "Continue" at bounding box center [319, 357] width 163 height 35
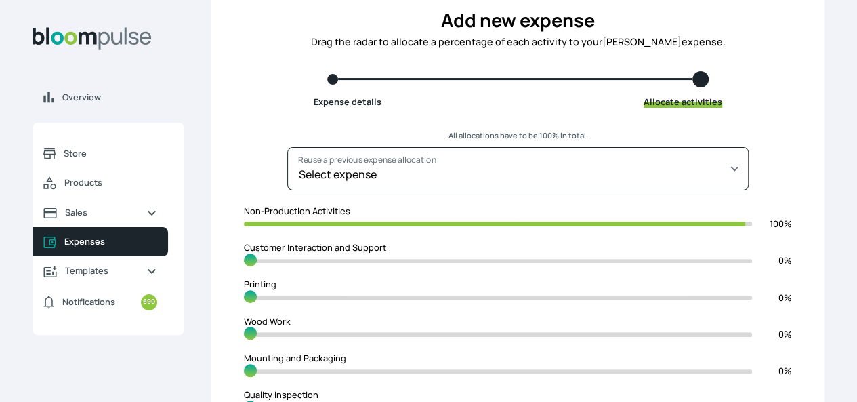
scroll to position [135, 0]
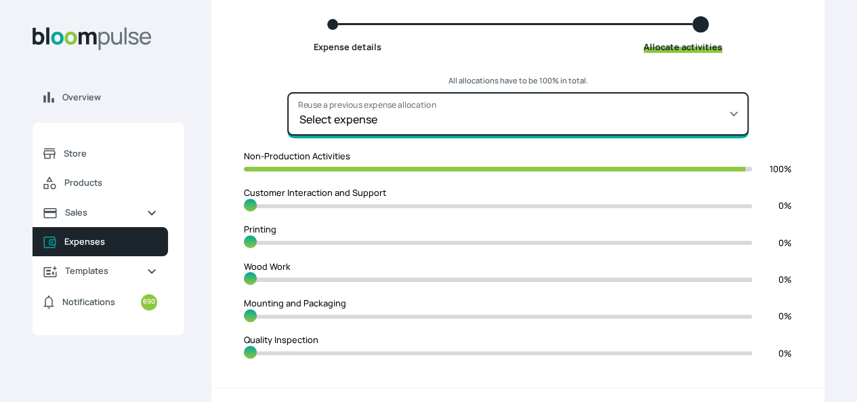
click at [637, 123] on select "Select expense Gen Repair transport gloves x12 [MEDICAL_DATA] Pay Brush Wisdom …" at bounding box center [517, 113] width 461 height 43
click at [522, 130] on select "Select expense Gen Repair transport gloves x12 [MEDICAL_DATA] Pay Brush Wisdom …" at bounding box center [517, 113] width 461 height 43
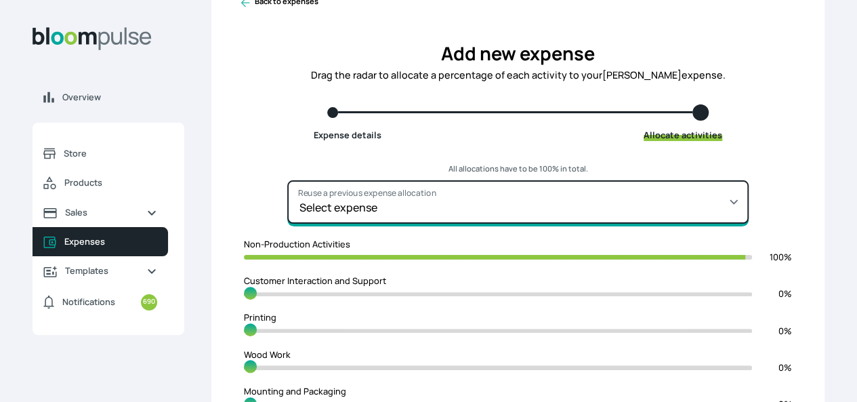
scroll to position [68, 0]
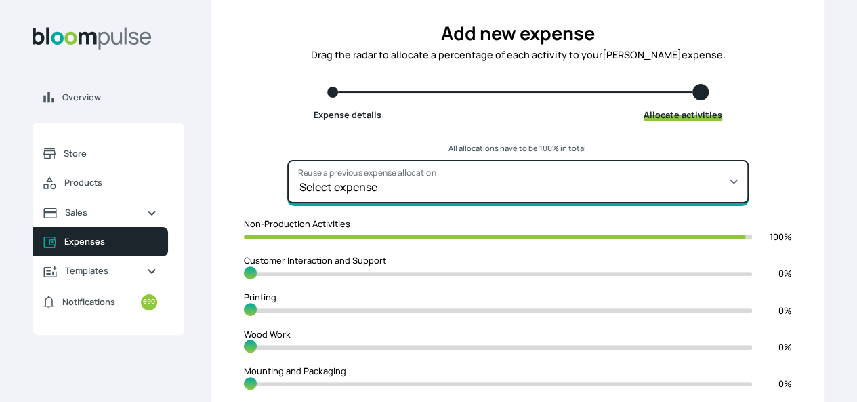
click at [456, 196] on select "Select expense Gen Repair transport gloves x12 [MEDICAL_DATA] Pay Brush Wisdom …" at bounding box center [517, 181] width 461 height 43
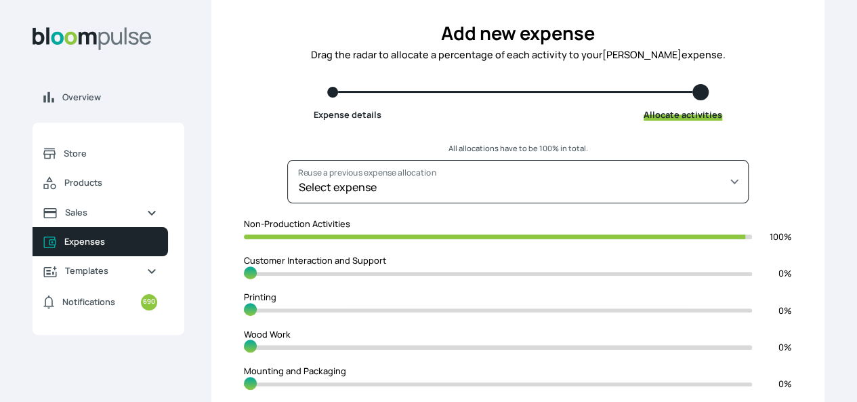
click at [710, 176] on form "All allocations have to be 100% in total. Select expense Gen Repair transport g…" at bounding box center [517, 344] width 613 height 402
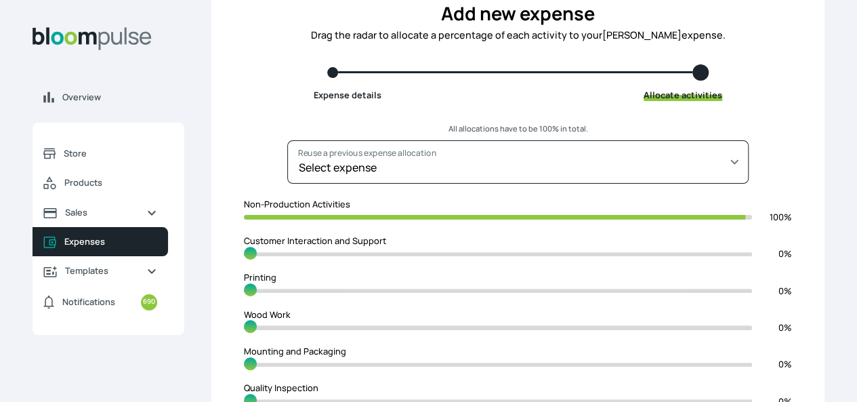
scroll to position [85, 0]
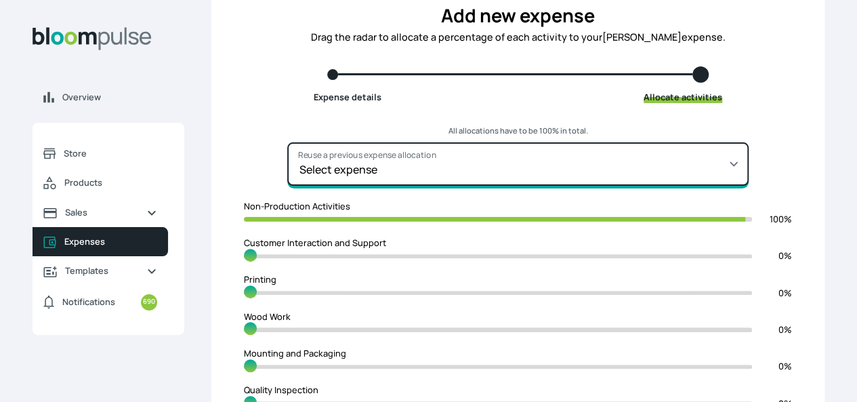
click at [469, 161] on select "Select expense Gen Repair transport gloves x12 [MEDICAL_DATA] Pay Brush Wisdom …" at bounding box center [517, 163] width 461 height 43
click at [469, 162] on select "Select expense Gen Repair transport gloves x12 [MEDICAL_DATA] Pay Brush Wisdom …" at bounding box center [517, 163] width 461 height 43
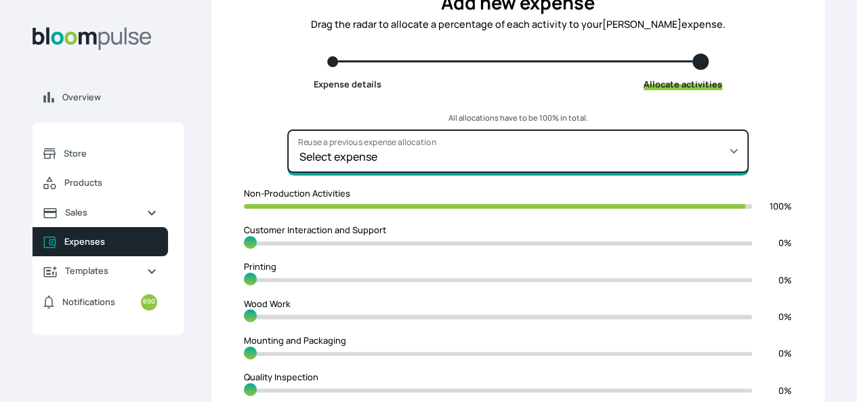
scroll to position [221, 0]
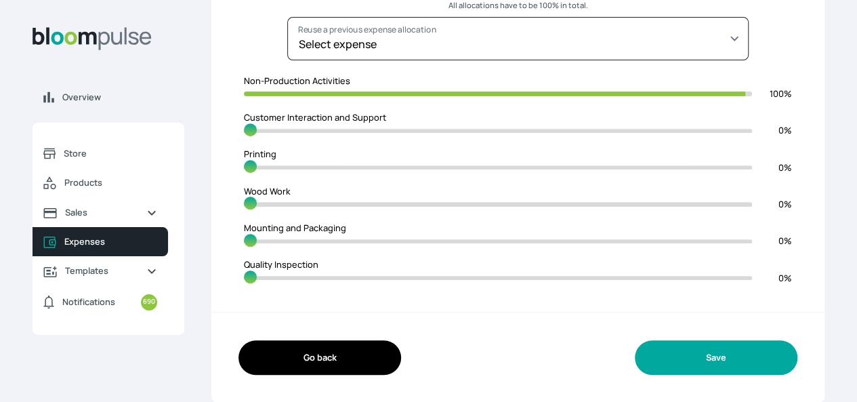
click at [635, 353] on button "Save" at bounding box center [716, 357] width 163 height 35
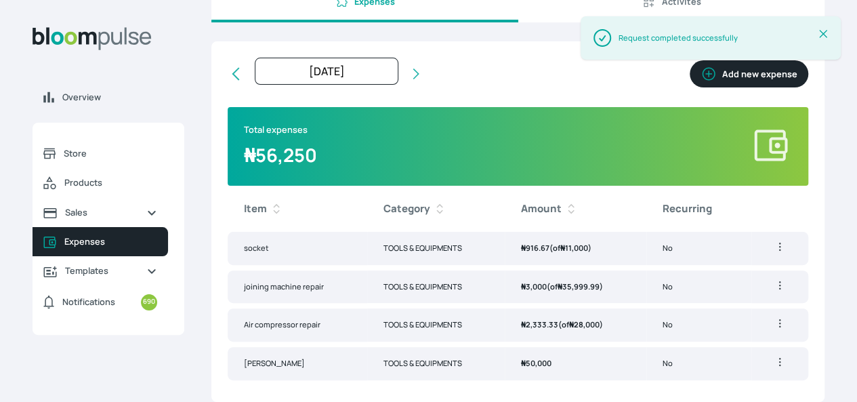
scroll to position [115, 0]
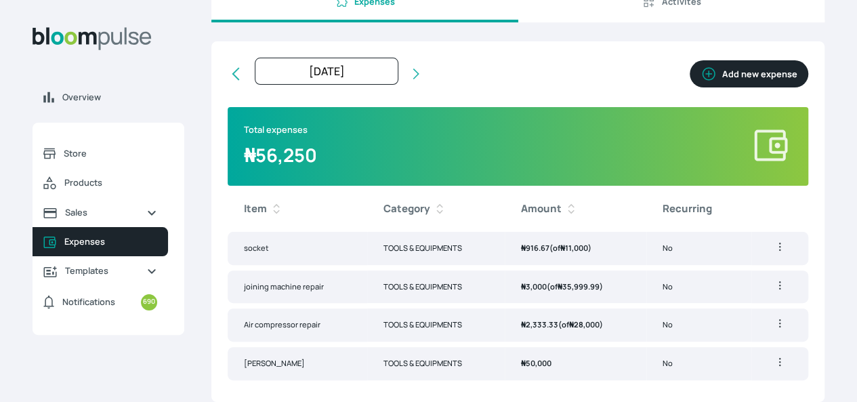
click at [339, 354] on td "[PERSON_NAME]" at bounding box center [298, 363] width 140 height 33
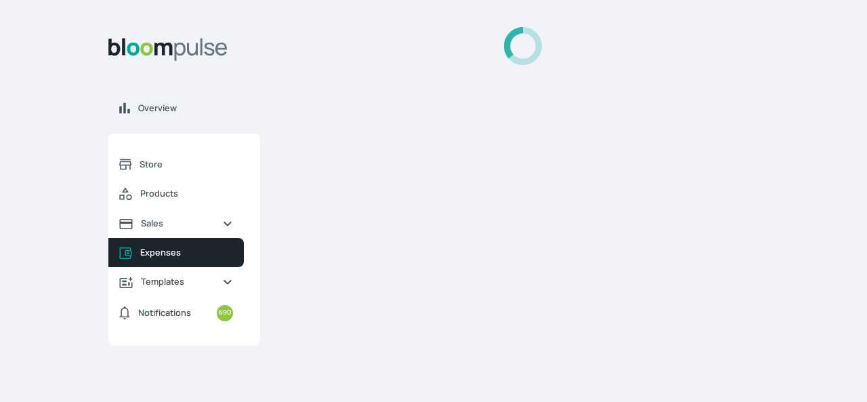
select select "MONTH"
select select "[DATE]T00:00:00Z"
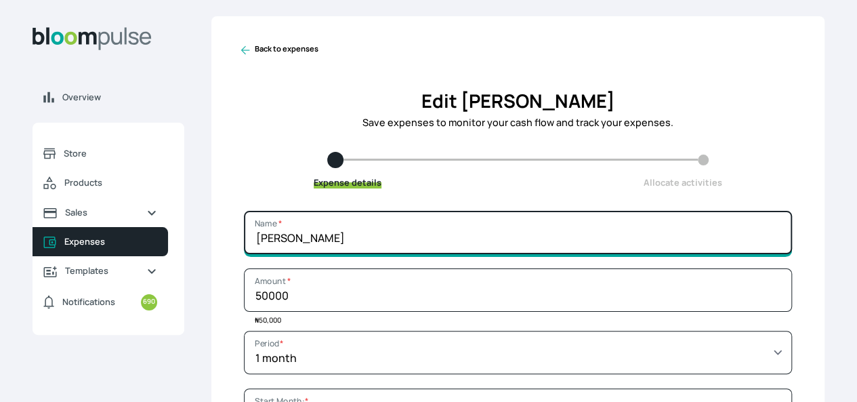
click at [457, 254] on input "[PERSON_NAME]" at bounding box center [518, 232] width 548 height 43
type input "M"
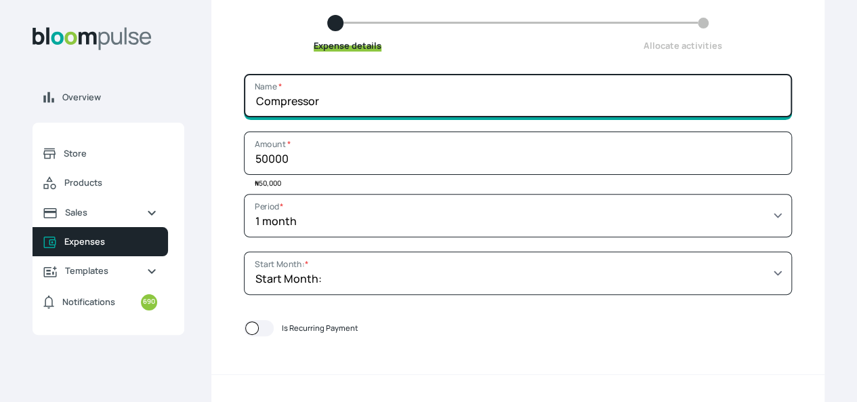
scroll to position [209, 0]
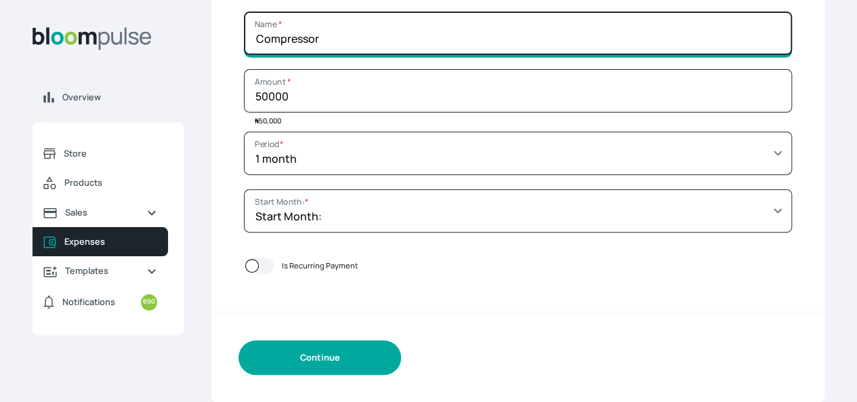
type input "Compressor"
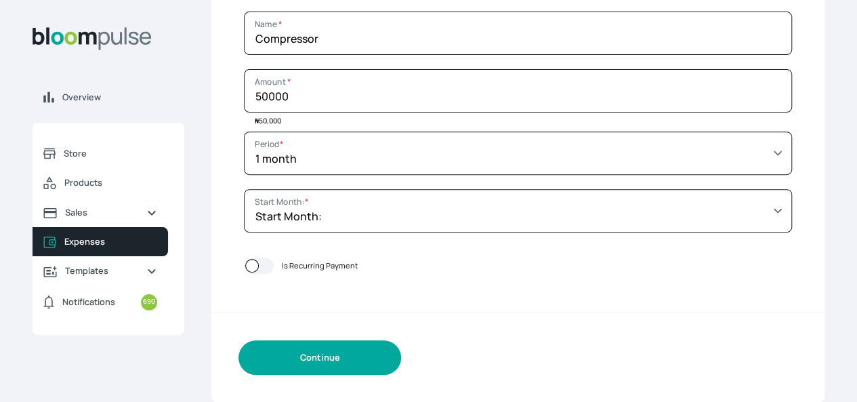
click at [401, 355] on button "Continue" at bounding box center [319, 357] width 163 height 35
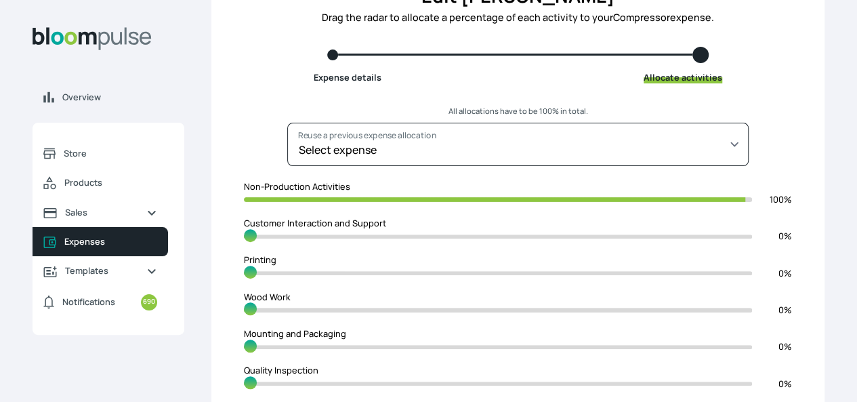
scroll to position [221, 0]
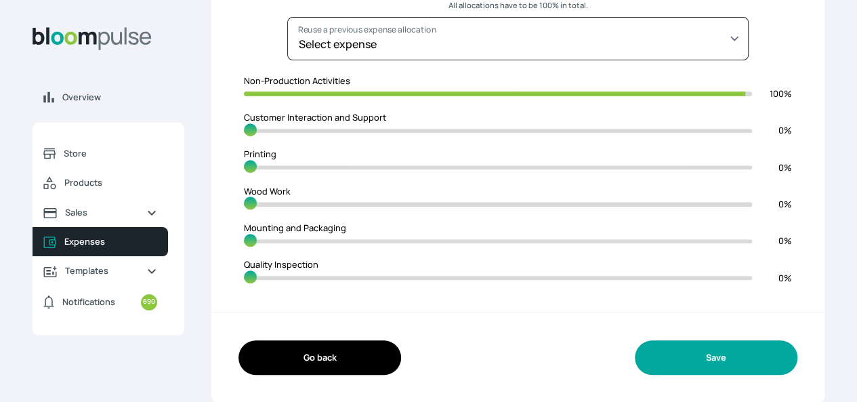
click at [675, 368] on button "Save" at bounding box center [716, 357] width 163 height 35
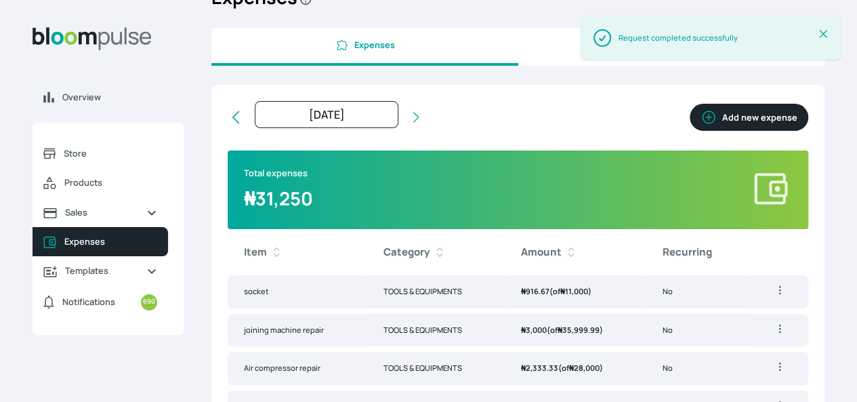
scroll to position [115, 0]
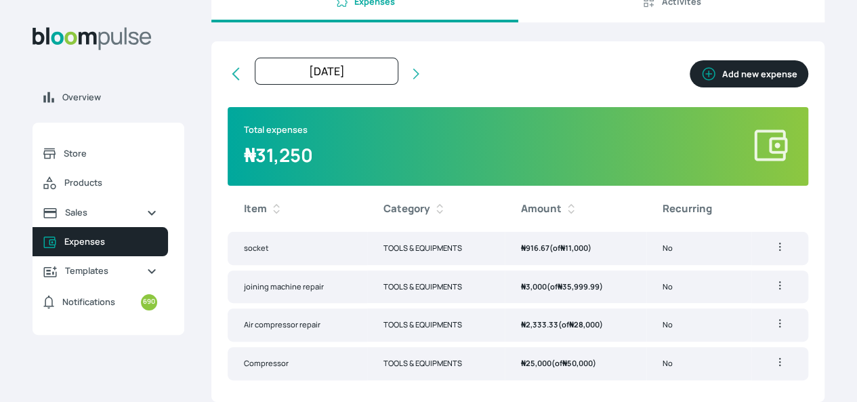
click at [562, 360] on span "₦ 50,000" at bounding box center [577, 363] width 30 height 10
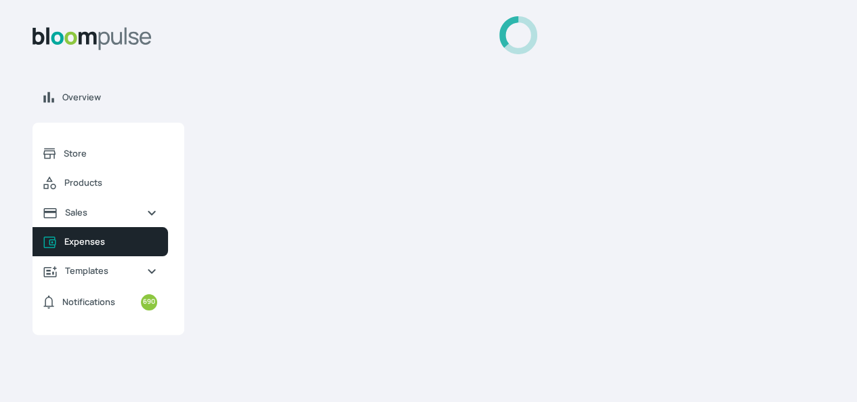
select select "CUSTOM"
select select "[DATE]T00:00:00Z"
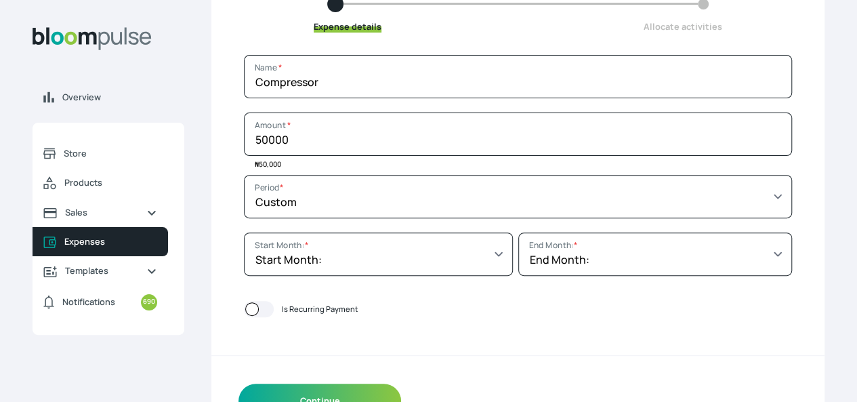
scroll to position [135, 0]
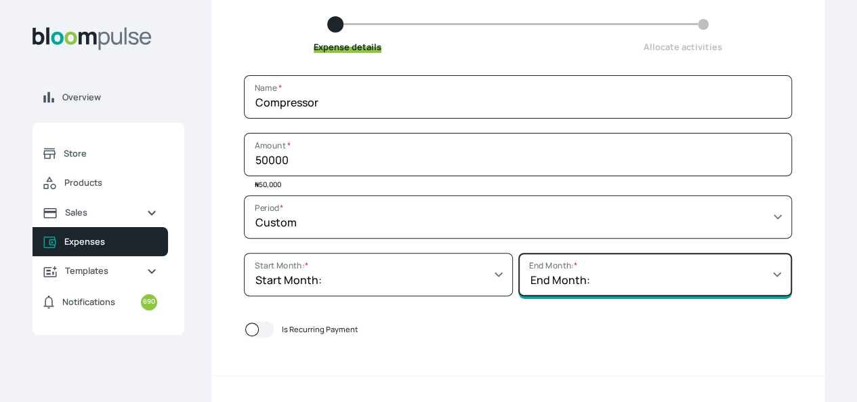
click at [681, 282] on select "End Month: [DATE] [DATE] [DATE] [DATE] [DATE] [DATE] [DATE] [DATE] [DATE] [DATE…" at bounding box center [655, 274] width 274 height 43
select select "[DATE]T23:59:59Z"
click at [518, 263] on select "End Month: [DATE] [DATE] [DATE] [DATE] [DATE] [DATE] [DATE] [DATE] [DATE] [DATE…" at bounding box center [655, 274] width 274 height 43
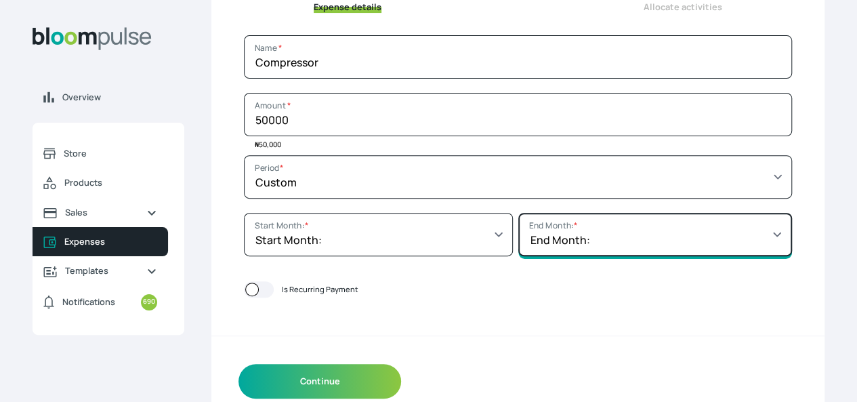
scroll to position [209, 0]
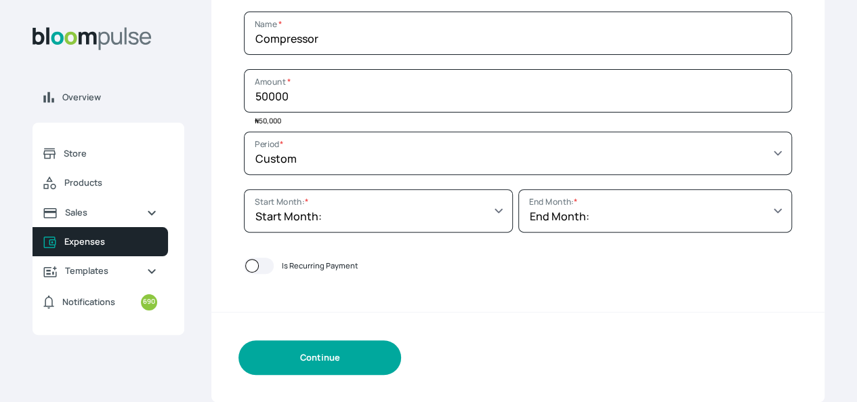
click at [401, 352] on button "Continue" at bounding box center [319, 357] width 163 height 35
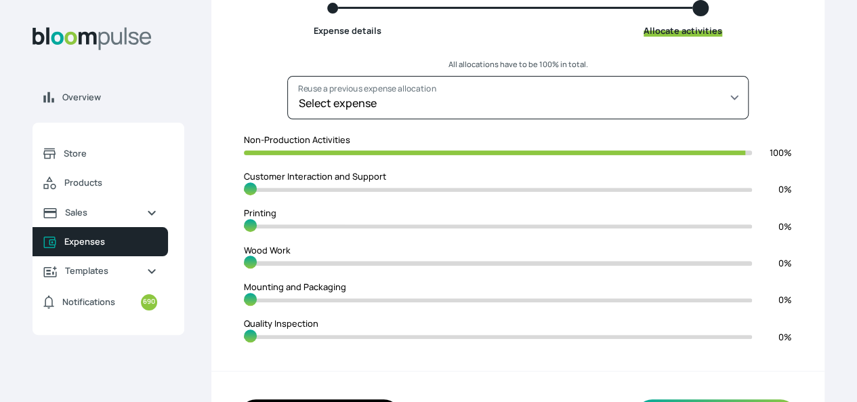
scroll to position [221, 0]
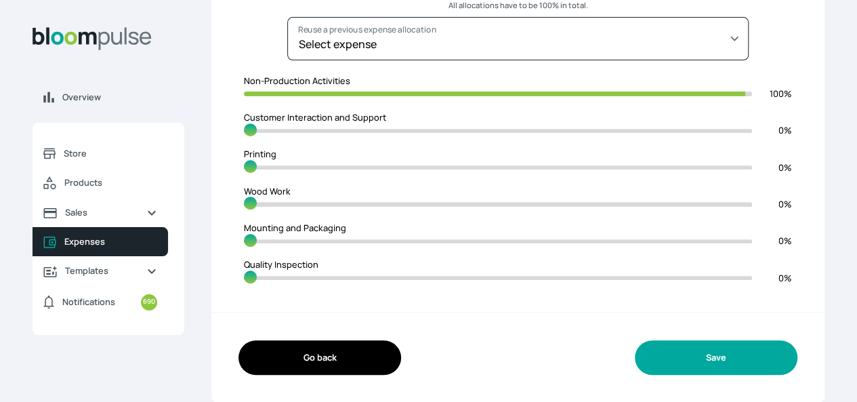
click at [635, 351] on button "Save" at bounding box center [716, 357] width 163 height 35
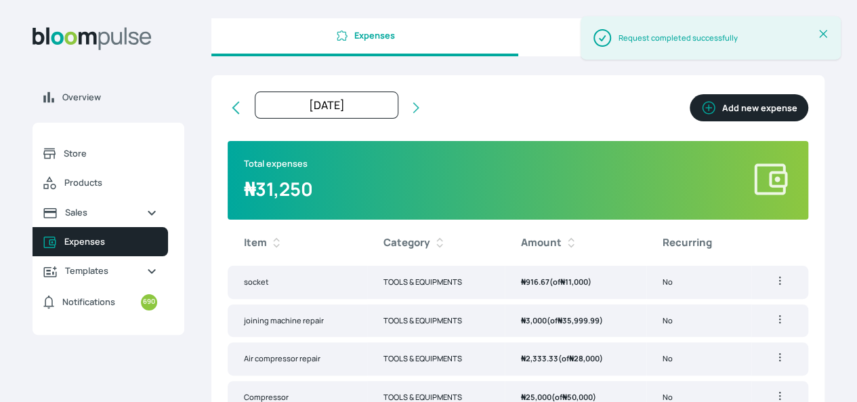
scroll to position [115, 0]
